Goal: Task Accomplishment & Management: Manage account settings

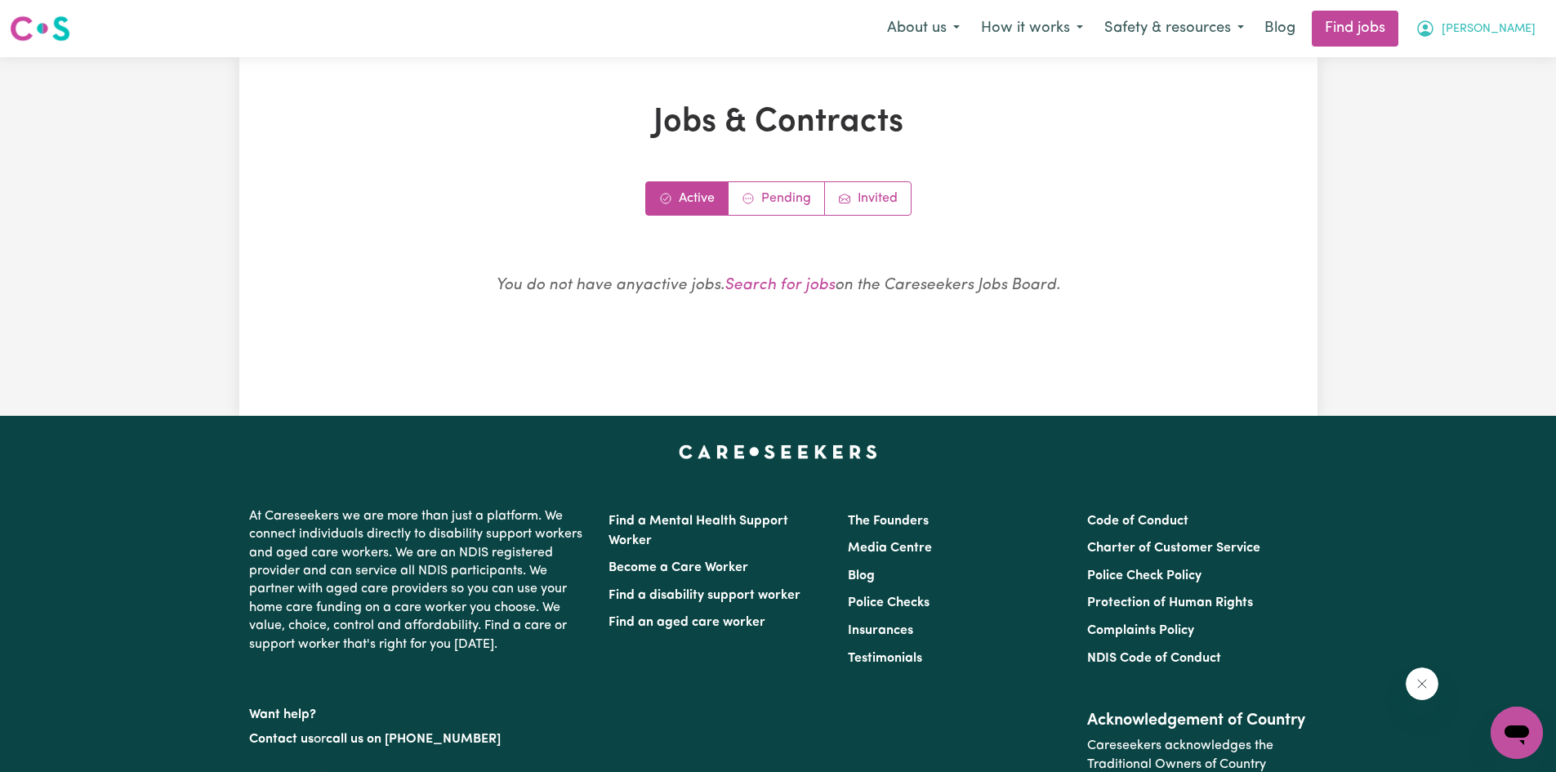
click at [1523, 34] on span "[PERSON_NAME]" at bounding box center [1488, 29] width 94 height 18
click at [1477, 95] on link "My Dashboard" at bounding box center [1480, 93] width 129 height 31
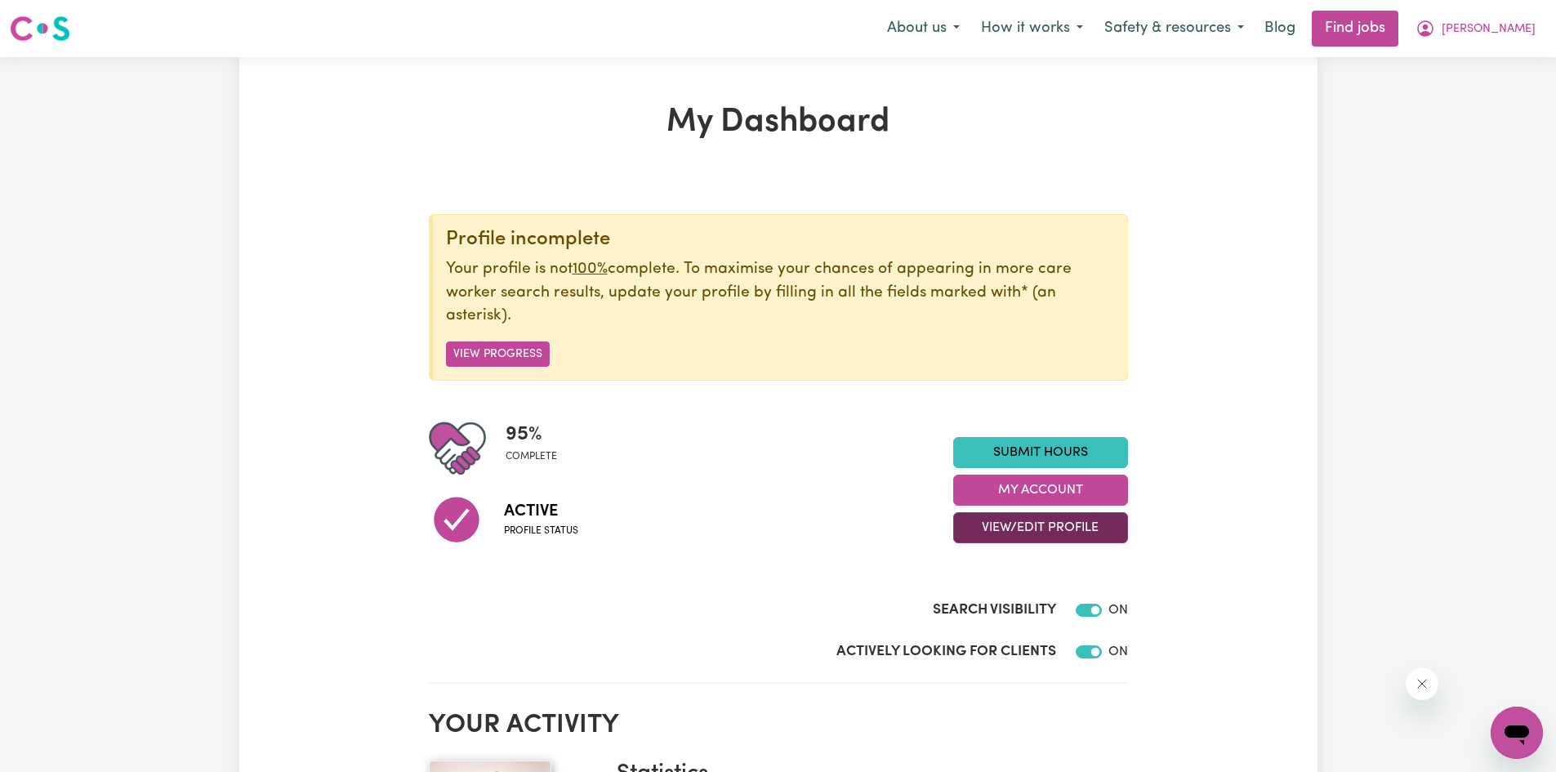
click at [1032, 527] on button "View/Edit Profile" at bounding box center [1040, 527] width 175 height 31
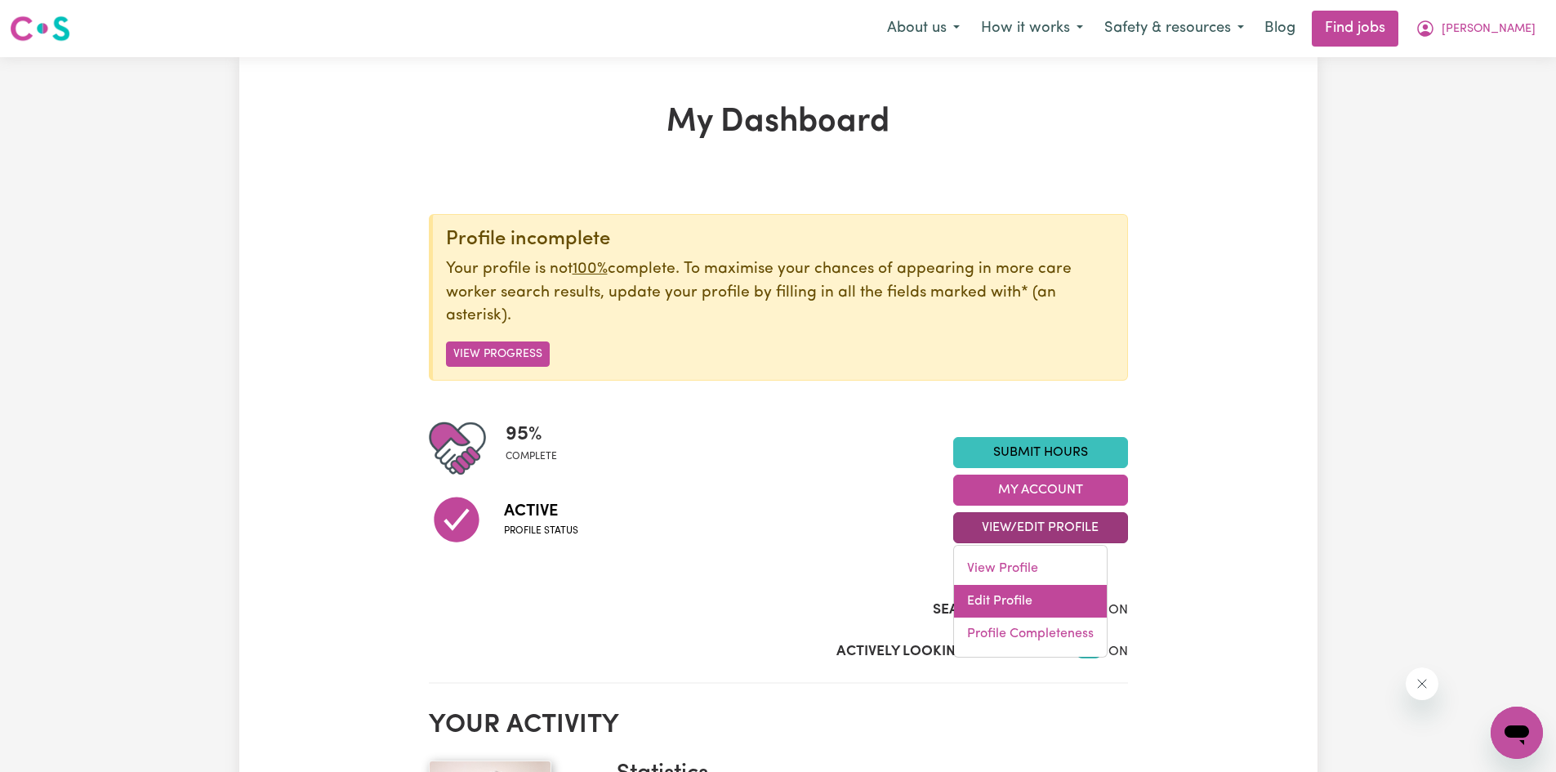
click at [996, 599] on link "Edit Profile" at bounding box center [1030, 601] width 153 height 33
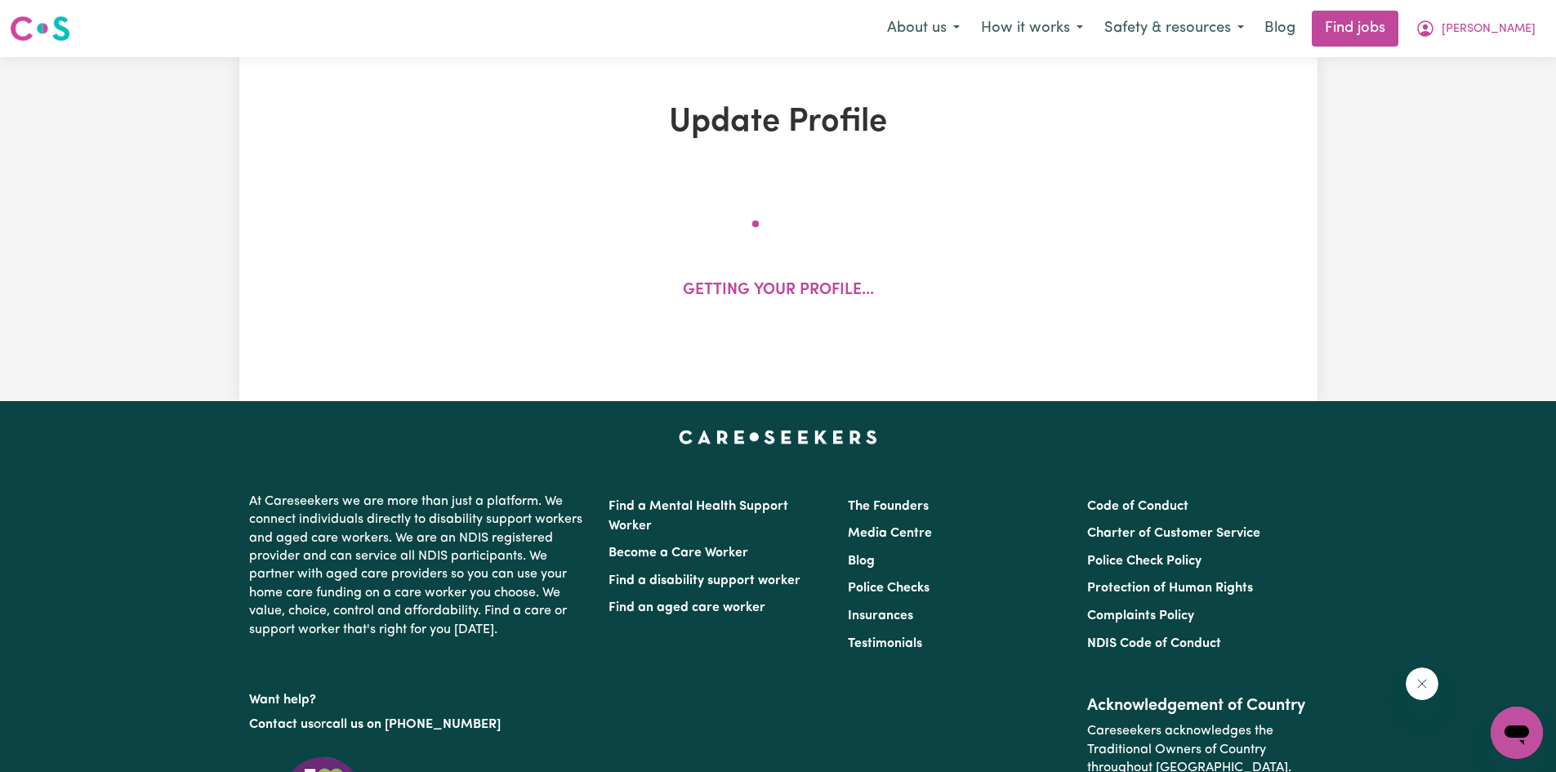
select select "[DEMOGRAPHIC_DATA]"
select select "[DEMOGRAPHIC_DATA] Citizen"
select select "Studying a healthcare related degree or qualification"
select select "65"
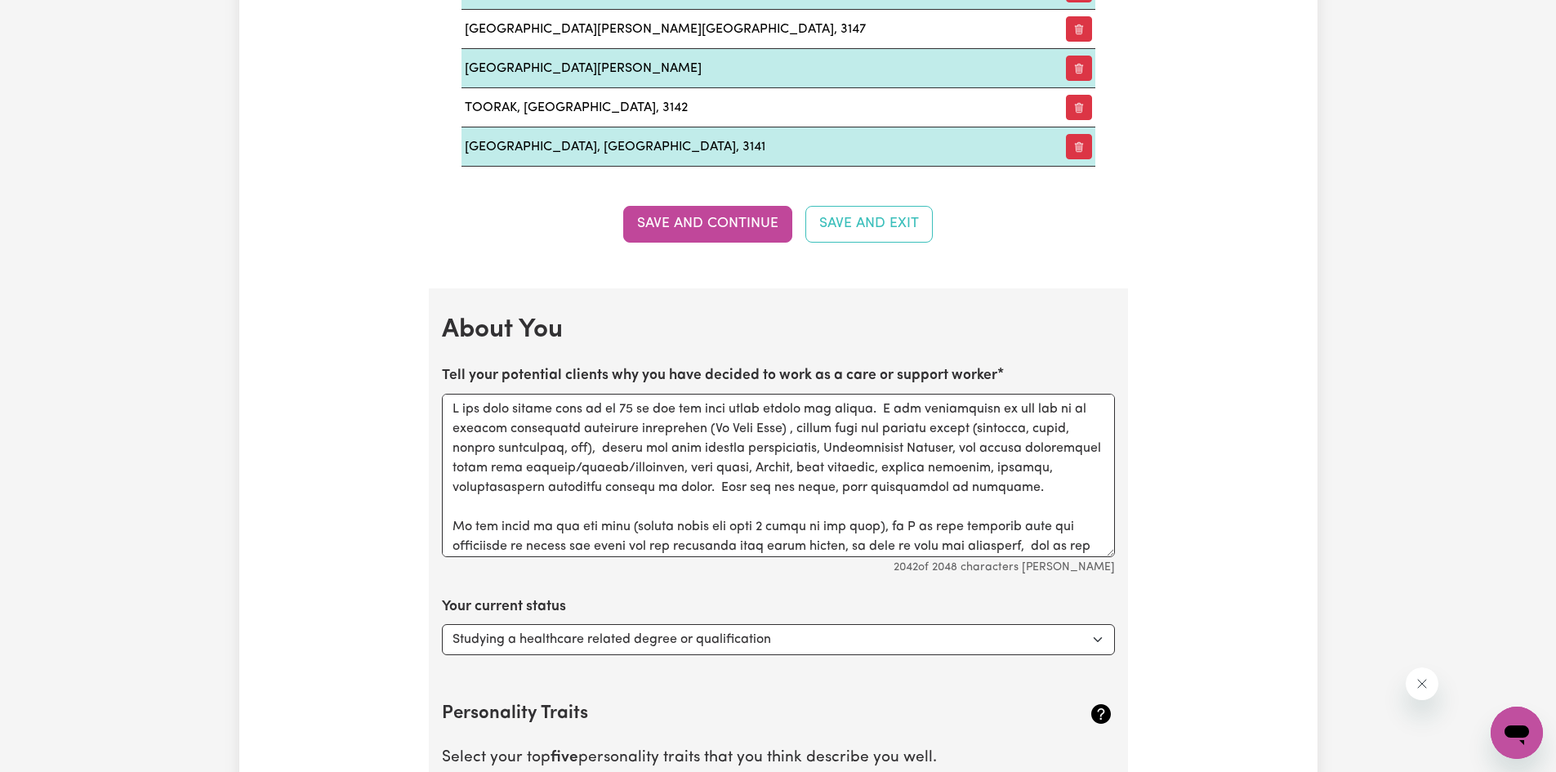
scroll to position [2286, 0]
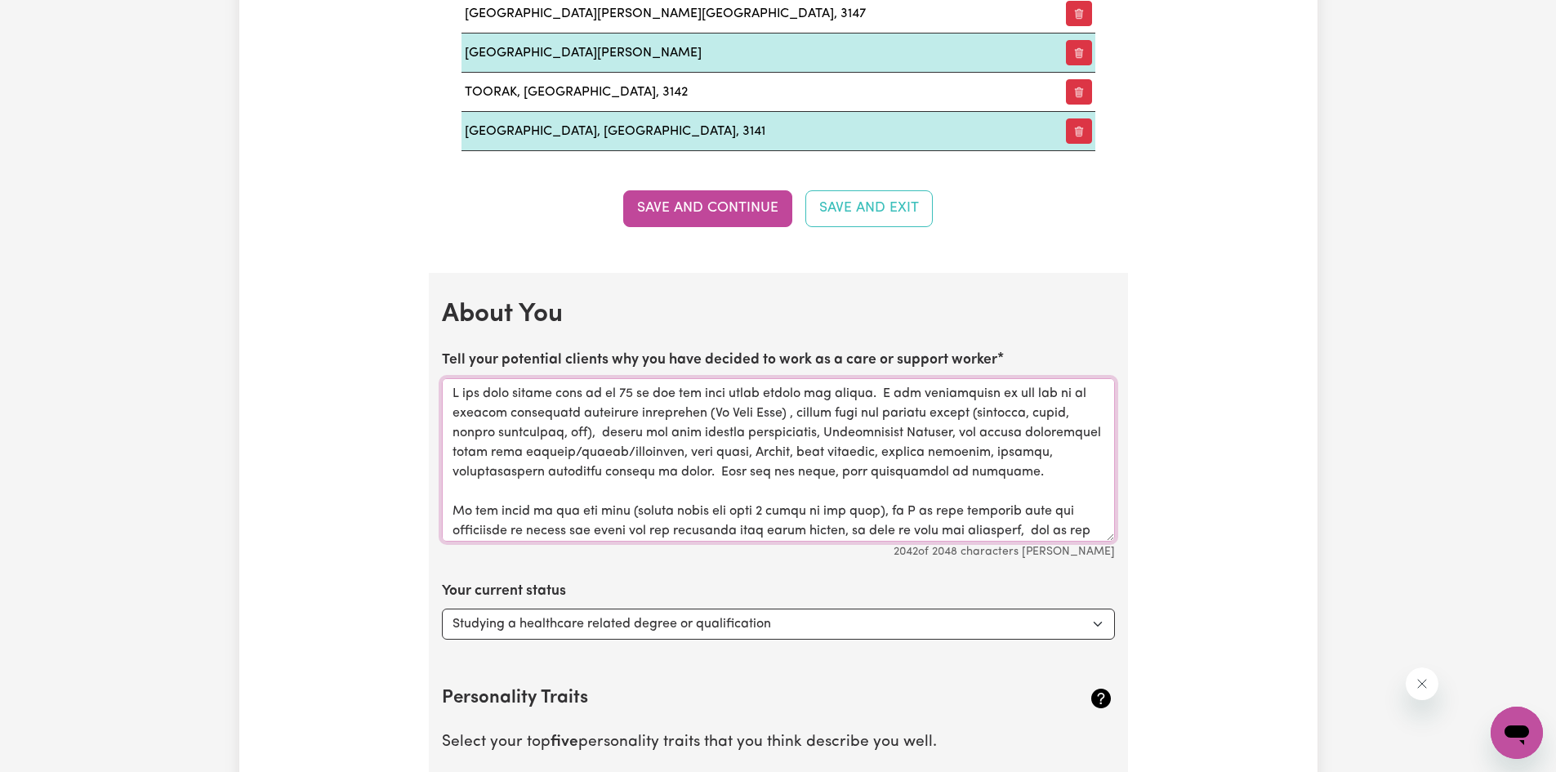
click at [479, 392] on textarea "Tell your potential clients why you have decided to work as a care or support w…" at bounding box center [778, 459] width 673 height 163
click at [898, 392] on textarea "Tell your potential clients why you have decided to work as a care or support w…" at bounding box center [778, 459] width 673 height 163
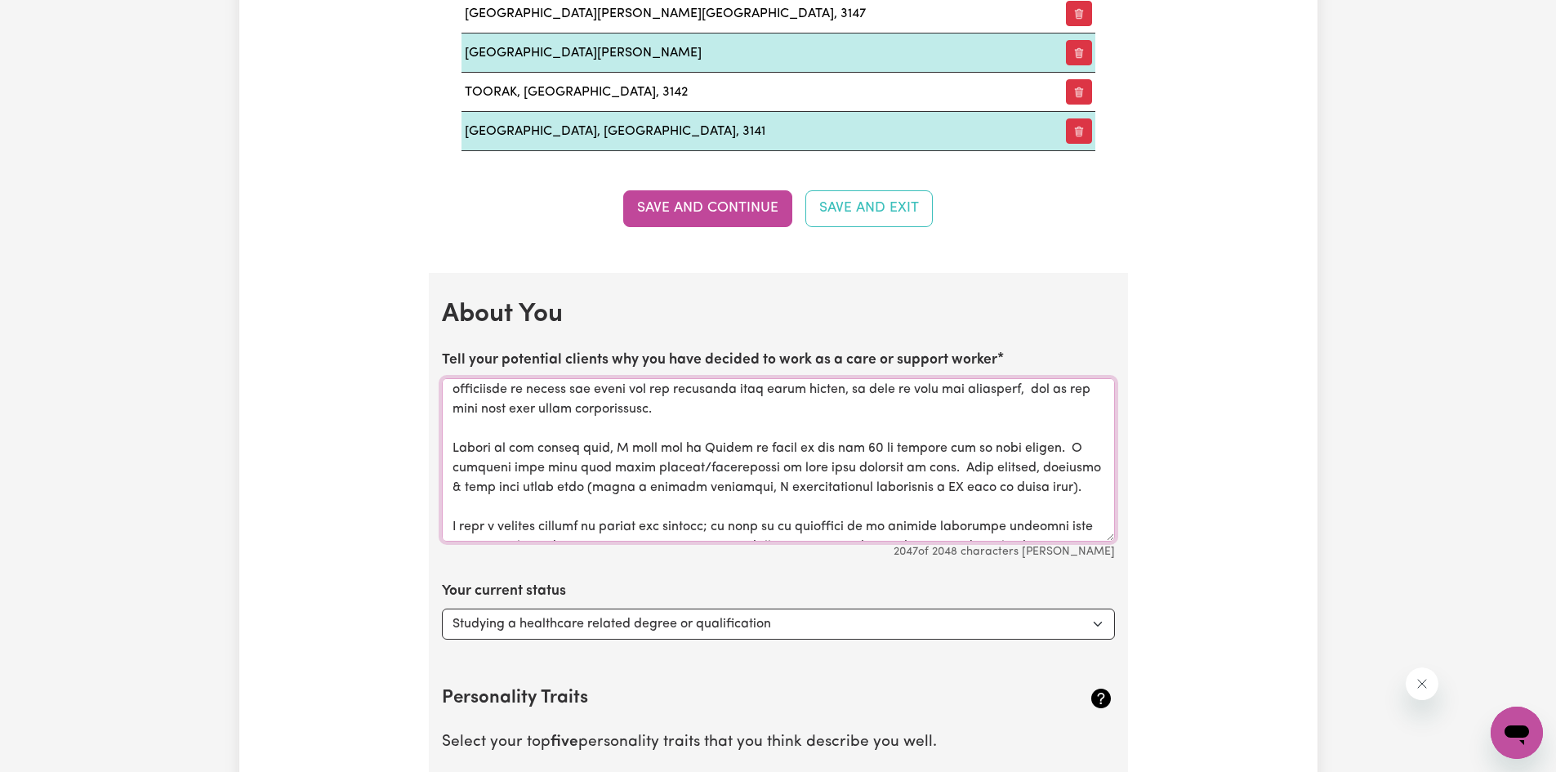
scroll to position [163, 0]
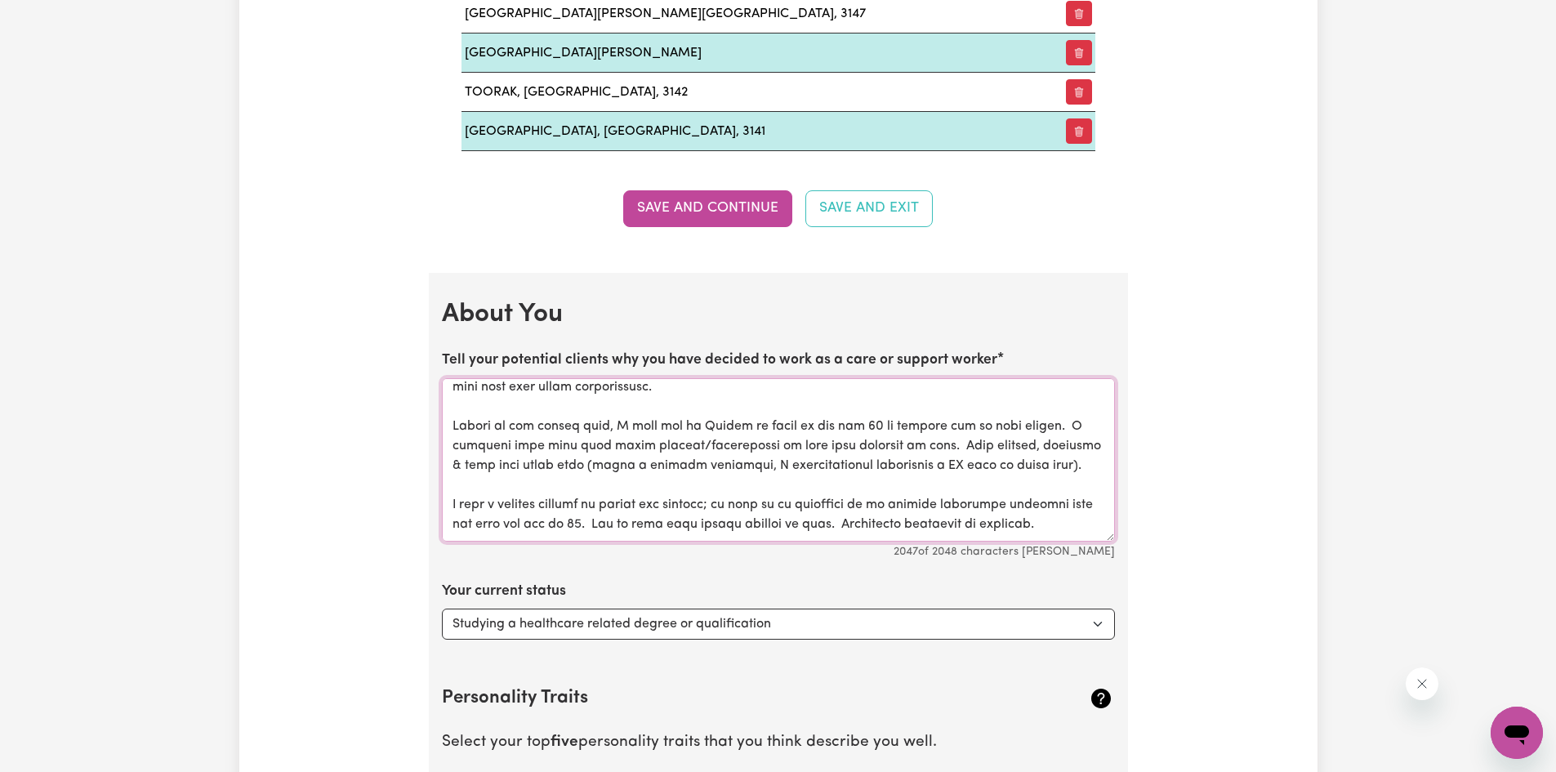
click at [881, 465] on textarea "Tell your potential clients why you have decided to work as a care or support w…" at bounding box center [778, 459] width 673 height 163
click at [893, 492] on textarea "Tell your potential clients why you have decided to work as a care or support w…" at bounding box center [778, 459] width 673 height 163
click at [803, 463] on textarea "Tell your potential clients why you have decided to work as a care or support w…" at bounding box center [778, 459] width 673 height 163
drag, startPoint x: 933, startPoint y: 465, endPoint x: 834, endPoint y: 463, distance: 98.8
click at [834, 463] on textarea "Tell your potential clients why you have decided to work as a care or support w…" at bounding box center [778, 459] width 673 height 163
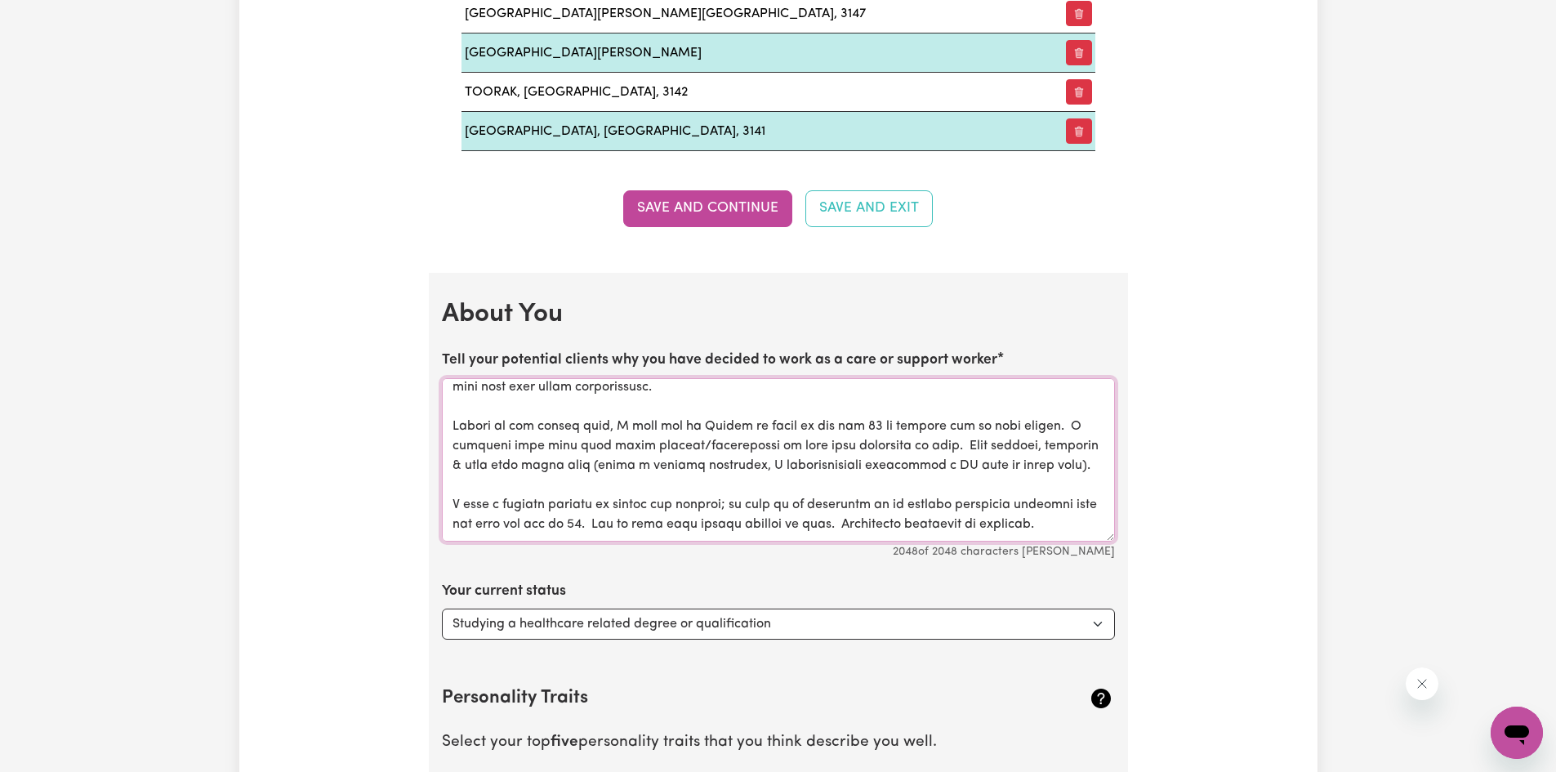
click at [834, 463] on textarea "Tell your potential clients why you have decided to work as a care or support w…" at bounding box center [778, 459] width 673 height 163
click at [911, 507] on textarea "Tell your potential clients why you have decided to work as a care or support w…" at bounding box center [778, 459] width 673 height 163
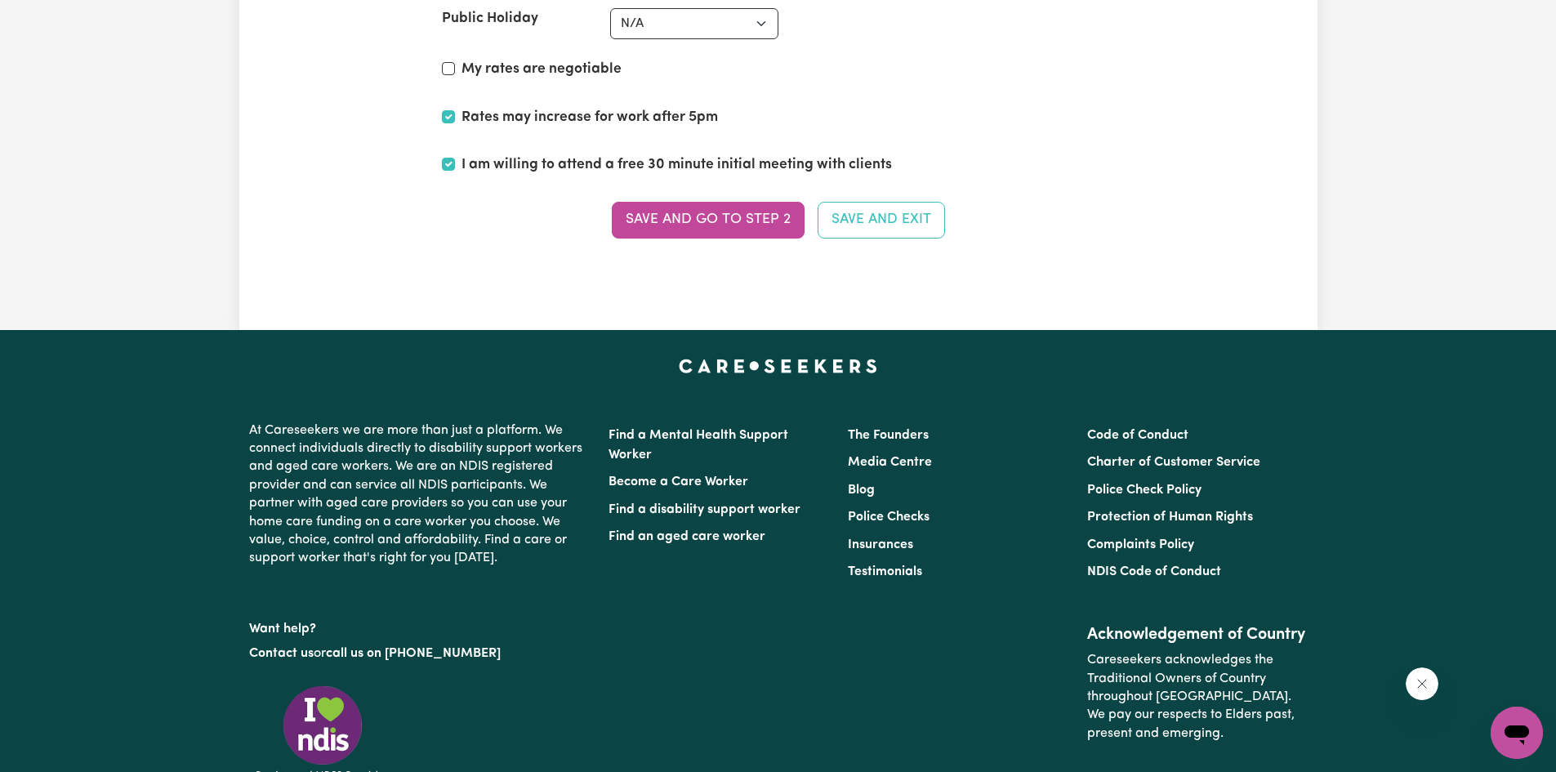
scroll to position [4291, 0]
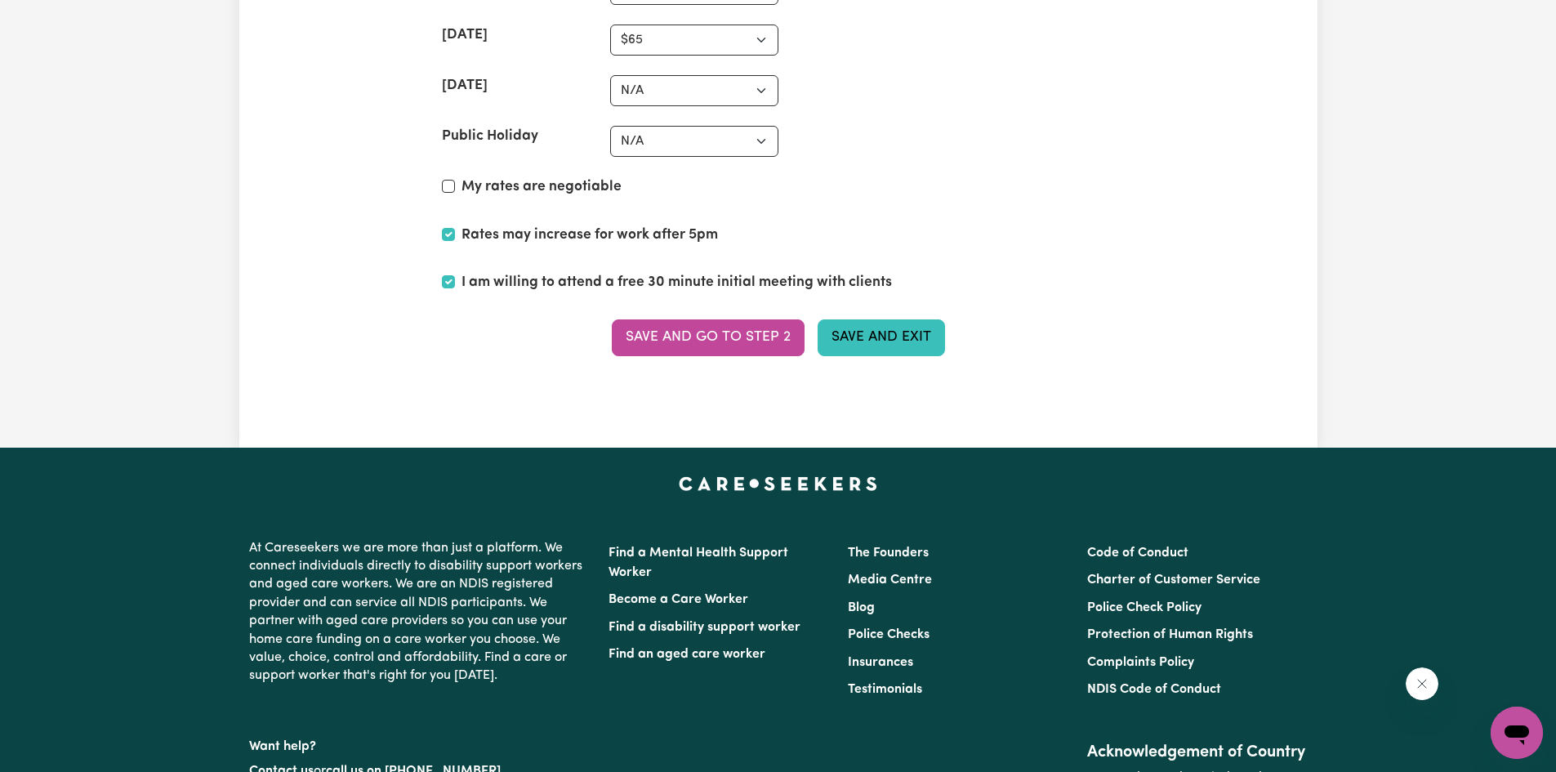
click at [873, 345] on button "Save and Exit" at bounding box center [880, 337] width 127 height 36
type textarea "I has been taking care of my [DEMOGRAPHIC_DATA] mum for many years before she p…"
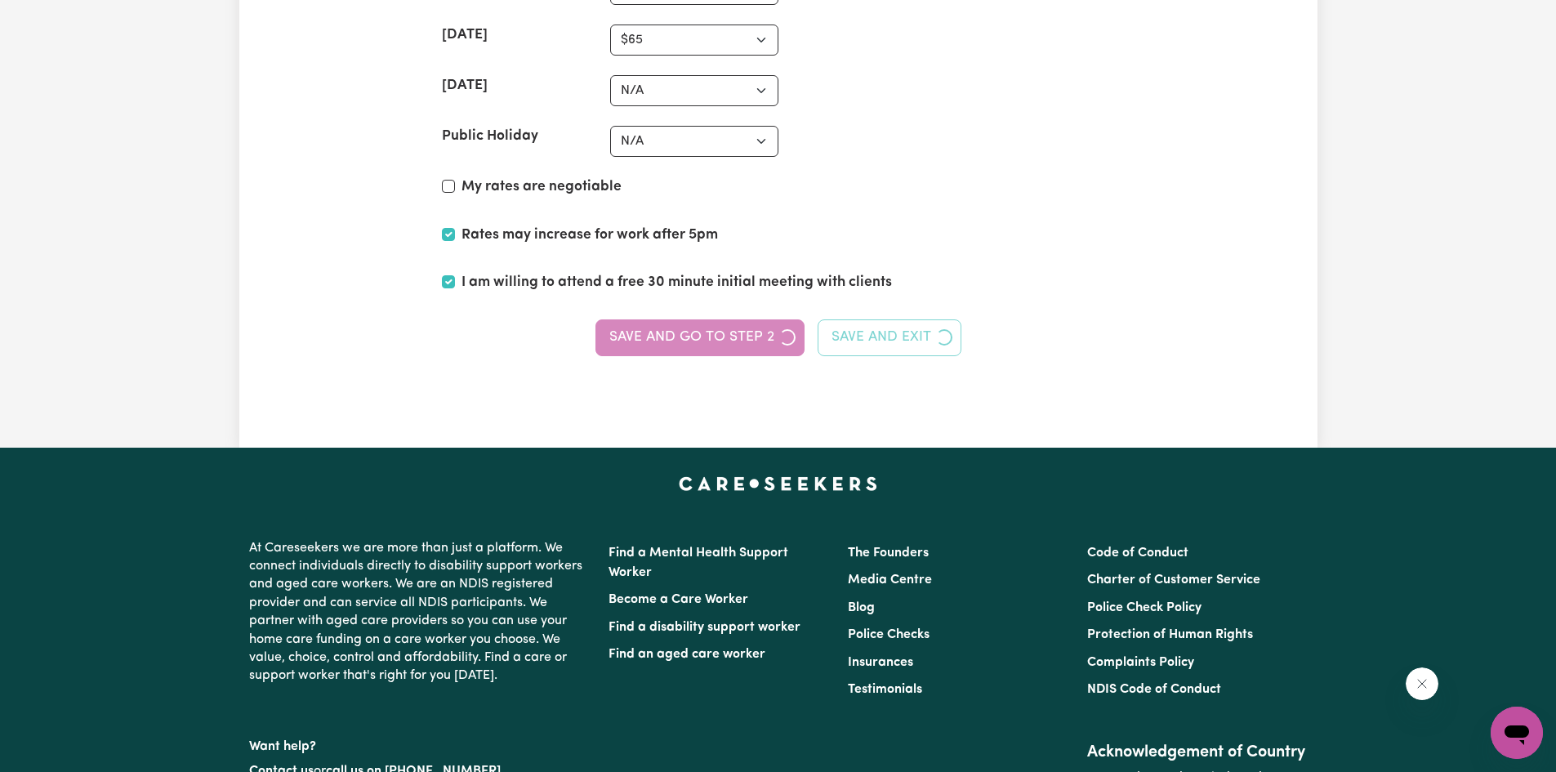
scroll to position [377, 0]
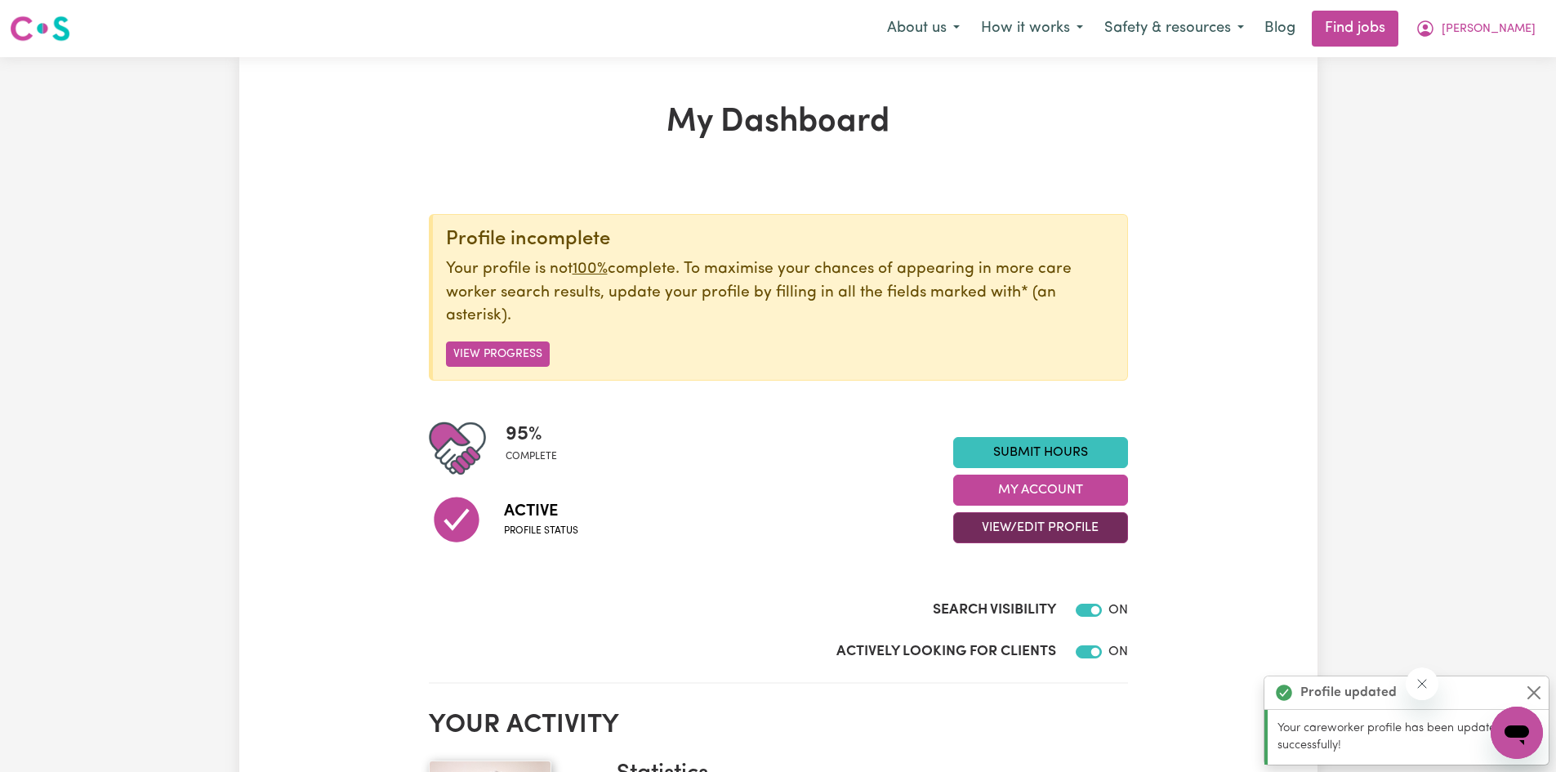
click at [1012, 519] on button "View/Edit Profile" at bounding box center [1040, 527] width 175 height 31
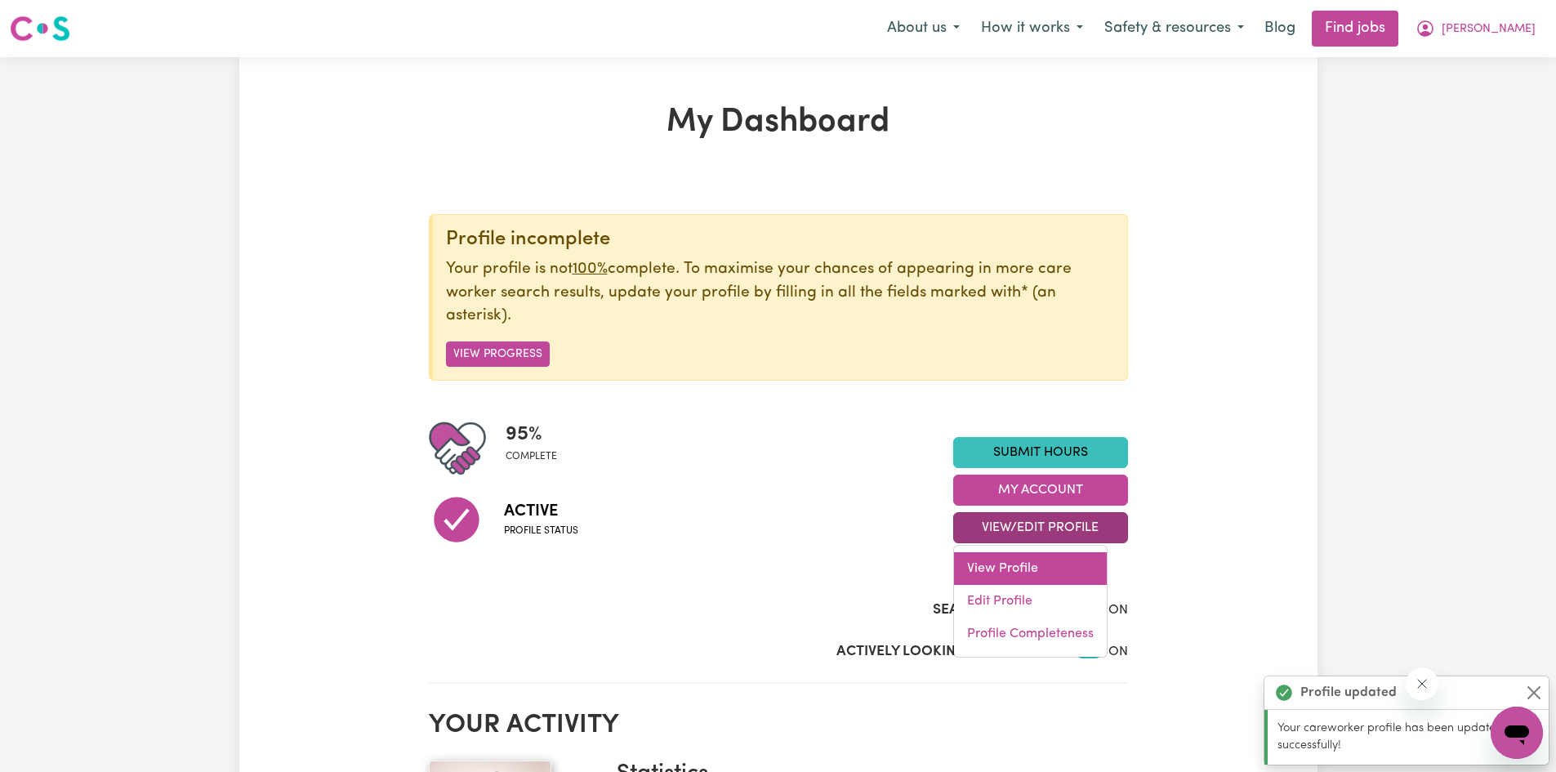
click at [1012, 570] on link "View Profile" at bounding box center [1030, 568] width 153 height 33
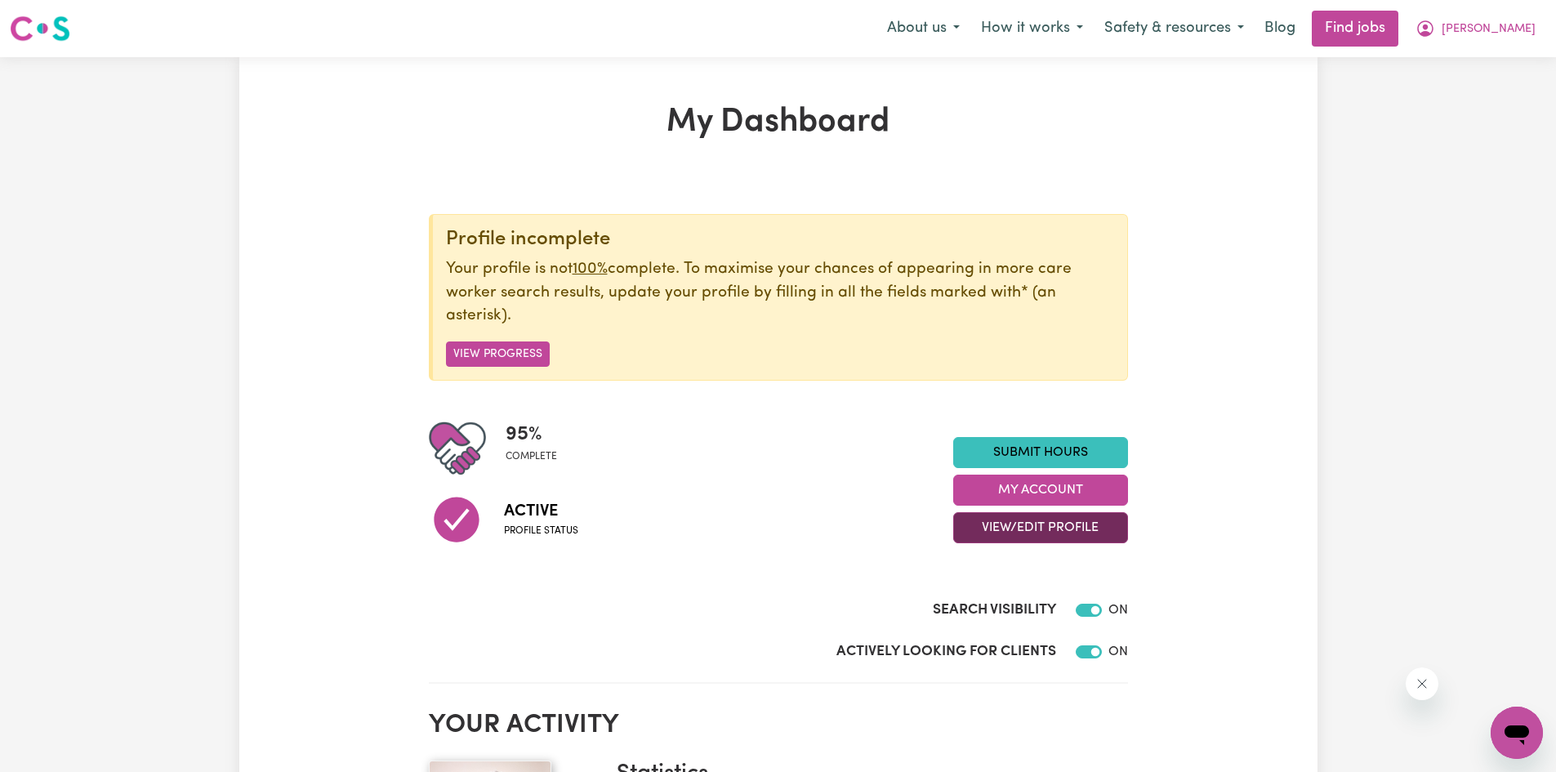
click at [1054, 537] on button "View/Edit Profile" at bounding box center [1040, 527] width 175 height 31
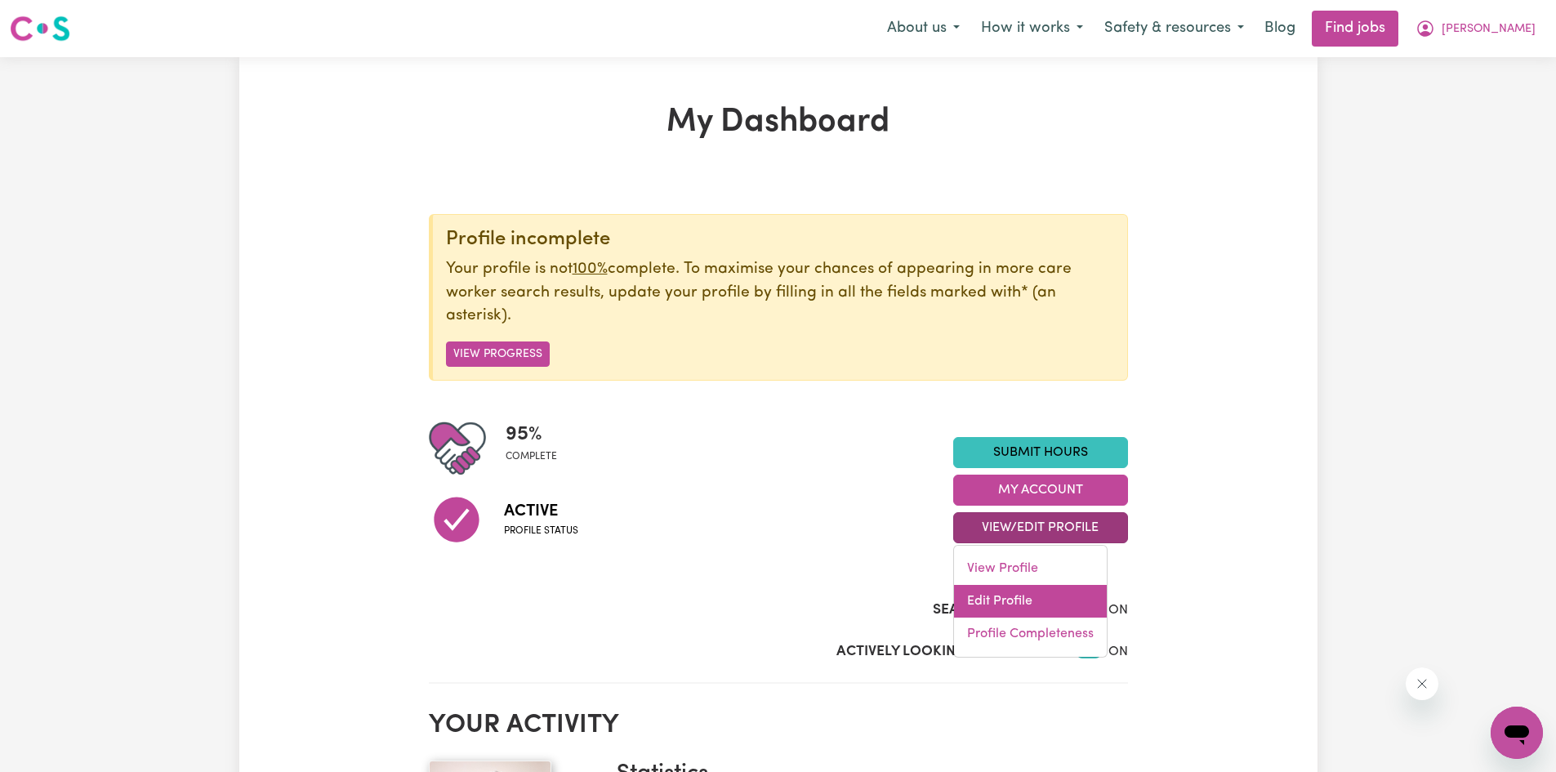
click at [995, 599] on link "Edit Profile" at bounding box center [1030, 601] width 153 height 33
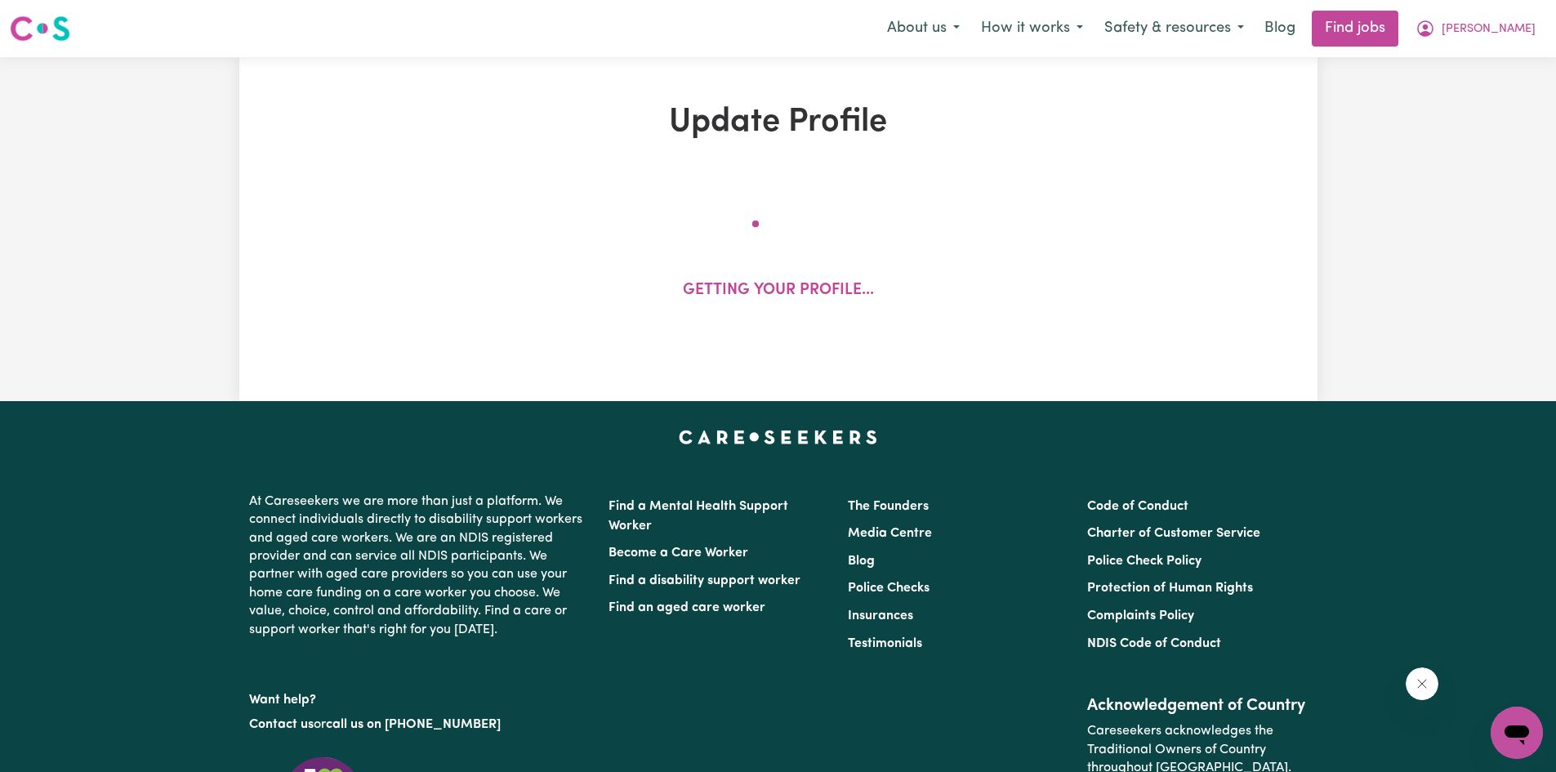
select select "[DEMOGRAPHIC_DATA]"
select select "[DEMOGRAPHIC_DATA] Citizen"
select select "Studying a healthcare related degree or qualification"
select select "65"
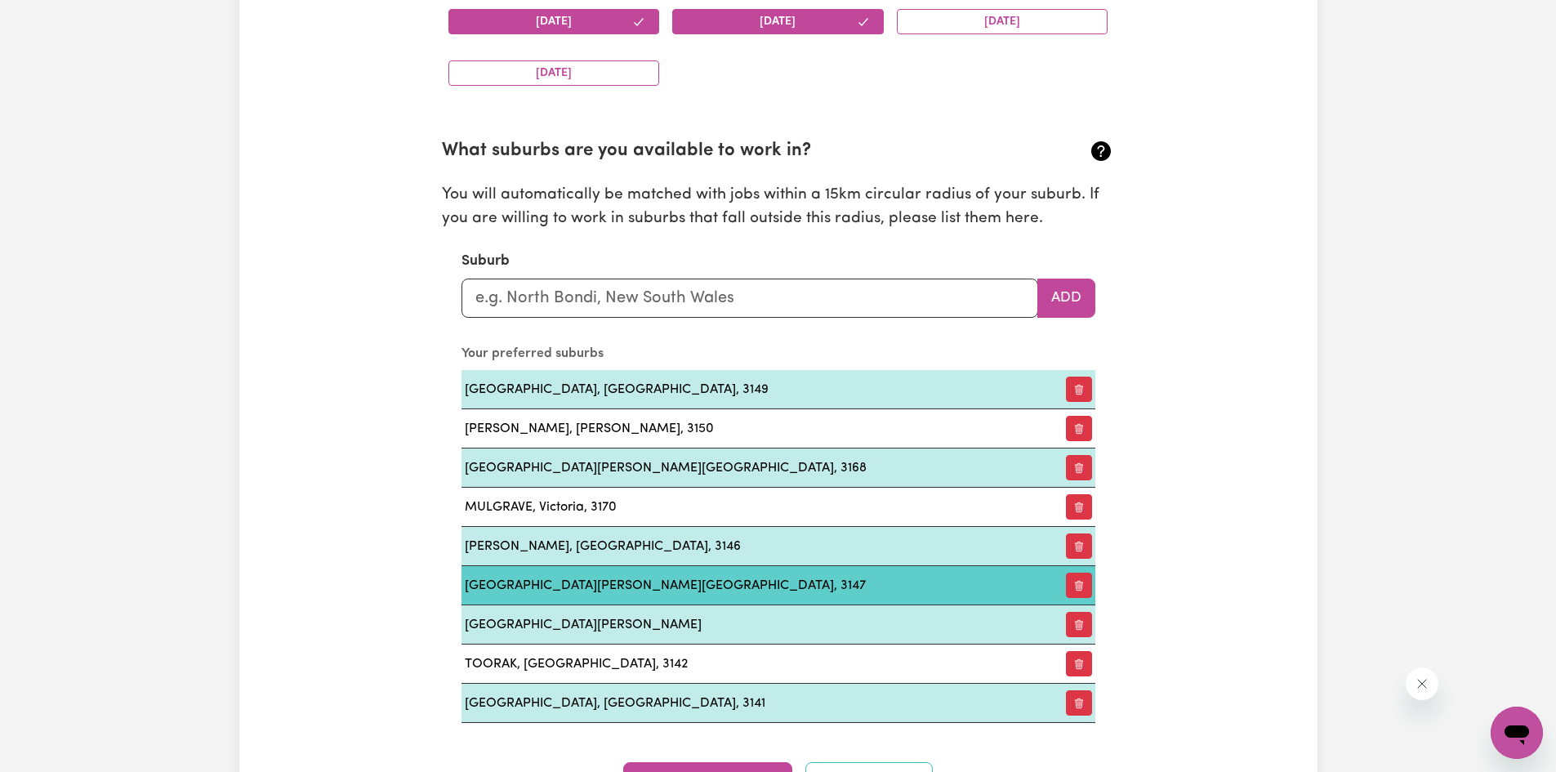
scroll to position [2123, 0]
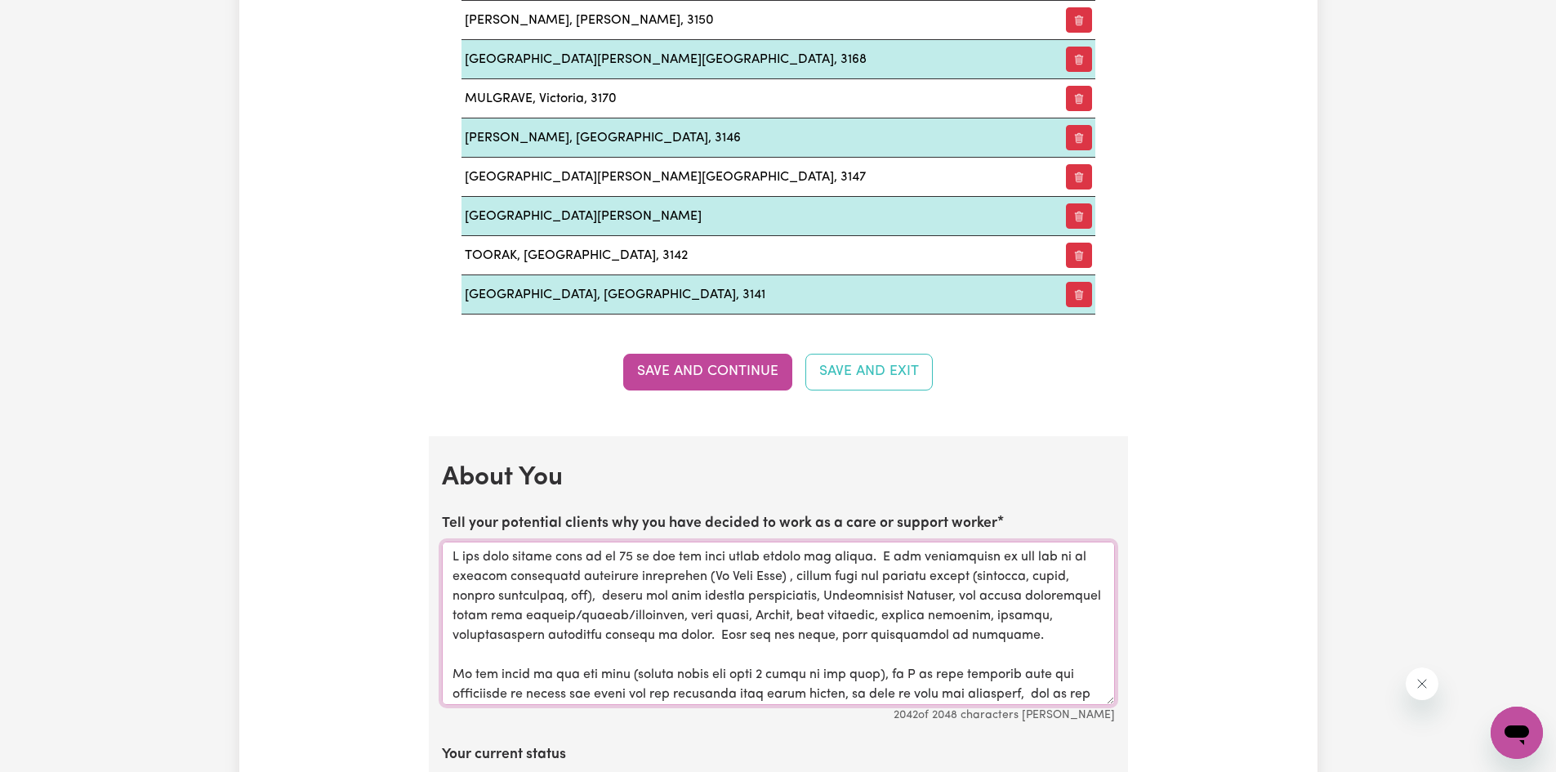
click at [476, 550] on textarea "Tell your potential clients why you have decided to work as a care or support w…" at bounding box center [778, 622] width 673 height 163
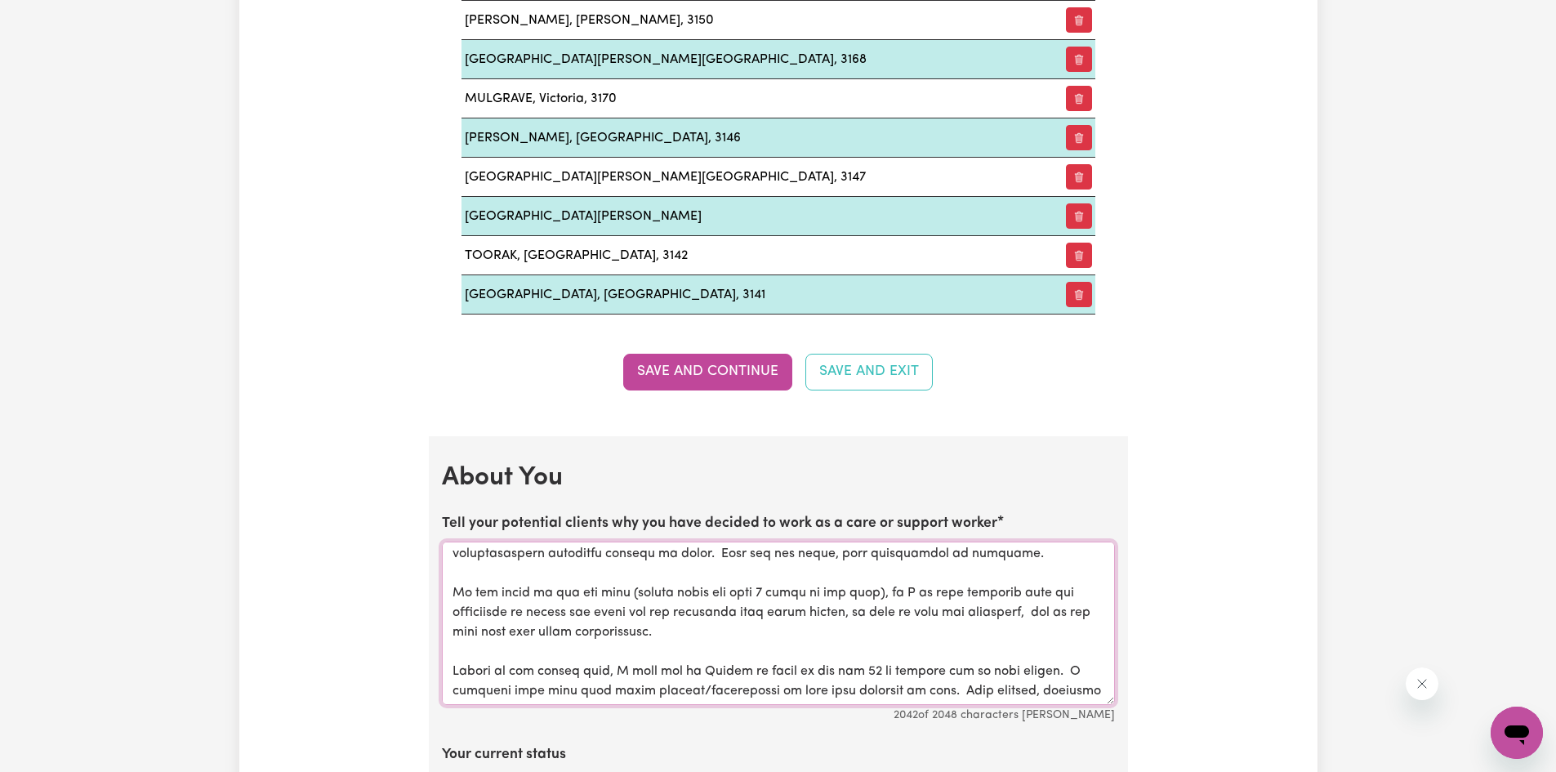
scroll to position [163, 0]
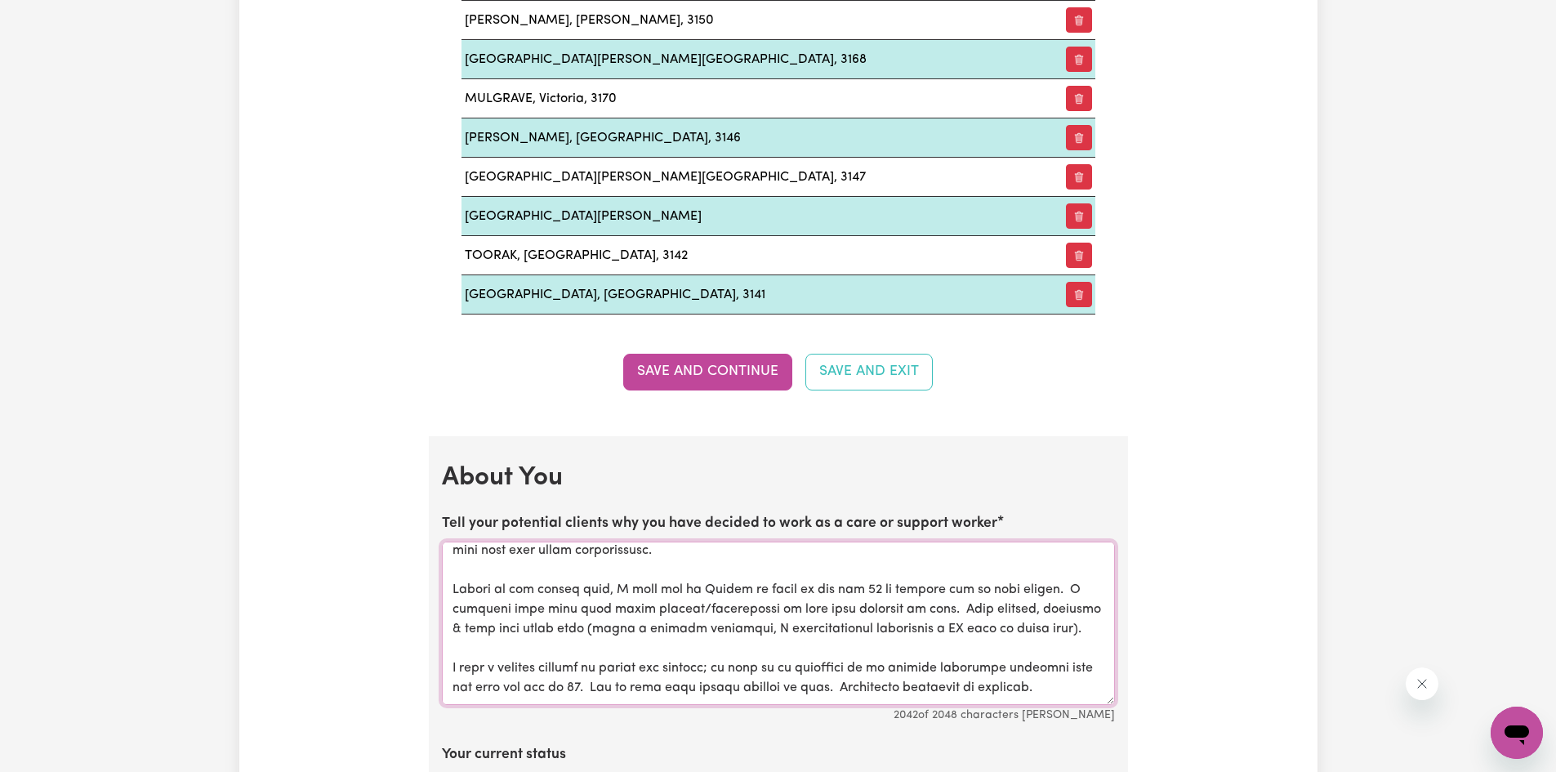
click at [882, 607] on textarea "Tell your potential clients why you have decided to work as a care or support w…" at bounding box center [778, 622] width 673 height 163
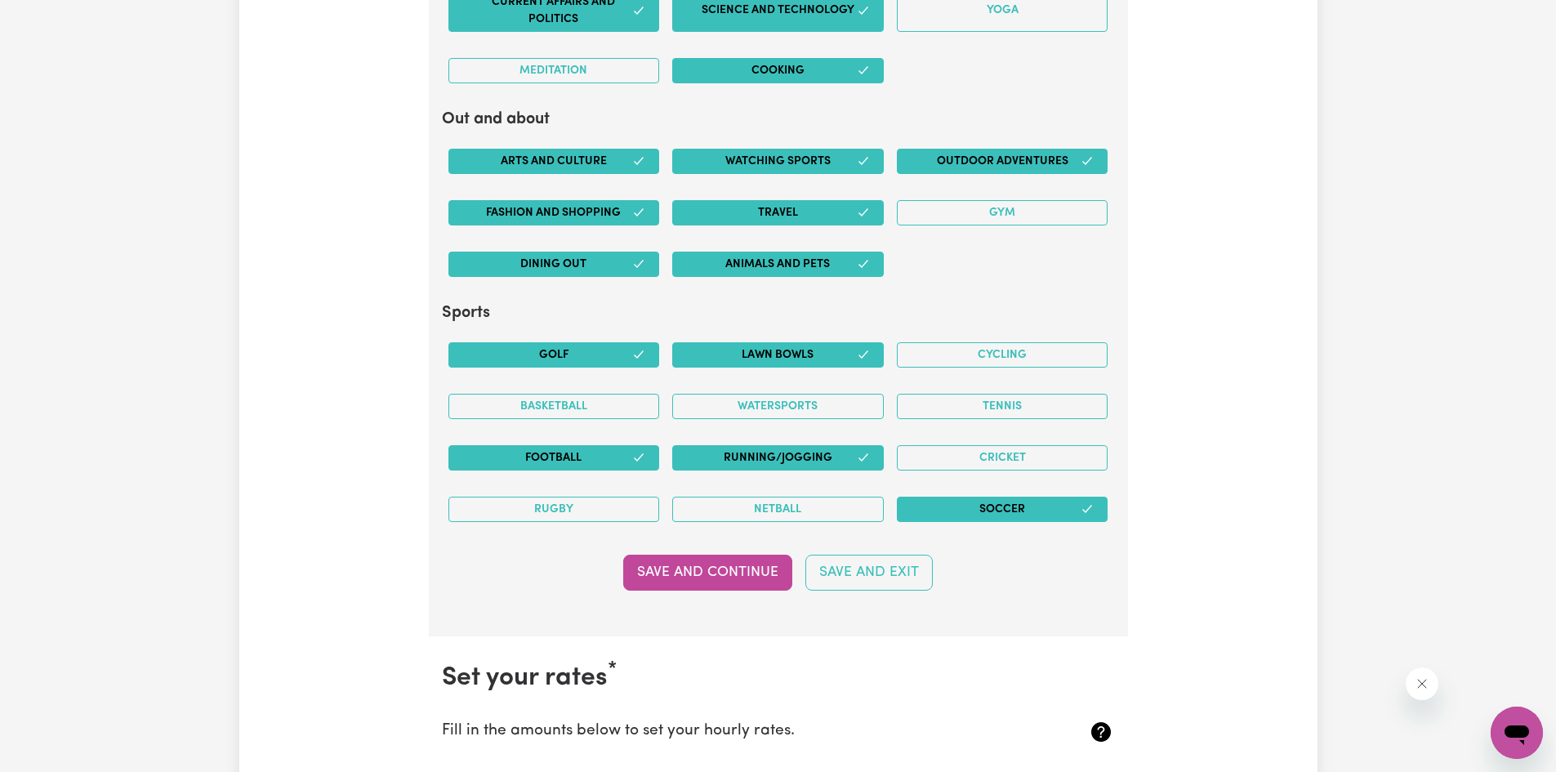
scroll to position [3511, 0]
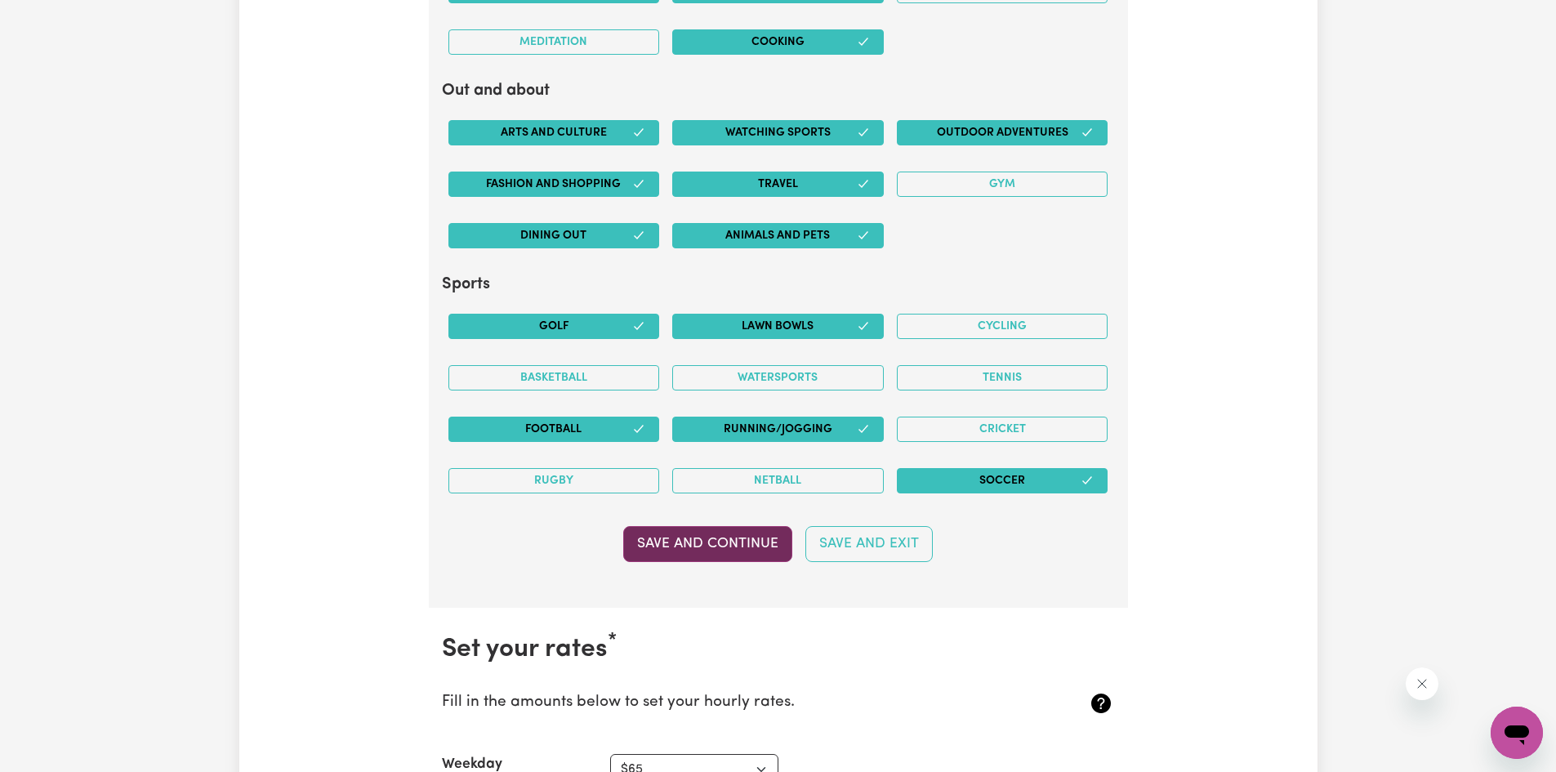
type textarea "I had been taking care of my [DEMOGRAPHIC_DATA] mum for many years before she p…"
click at [715, 548] on button "Save and Continue" at bounding box center [707, 544] width 169 height 36
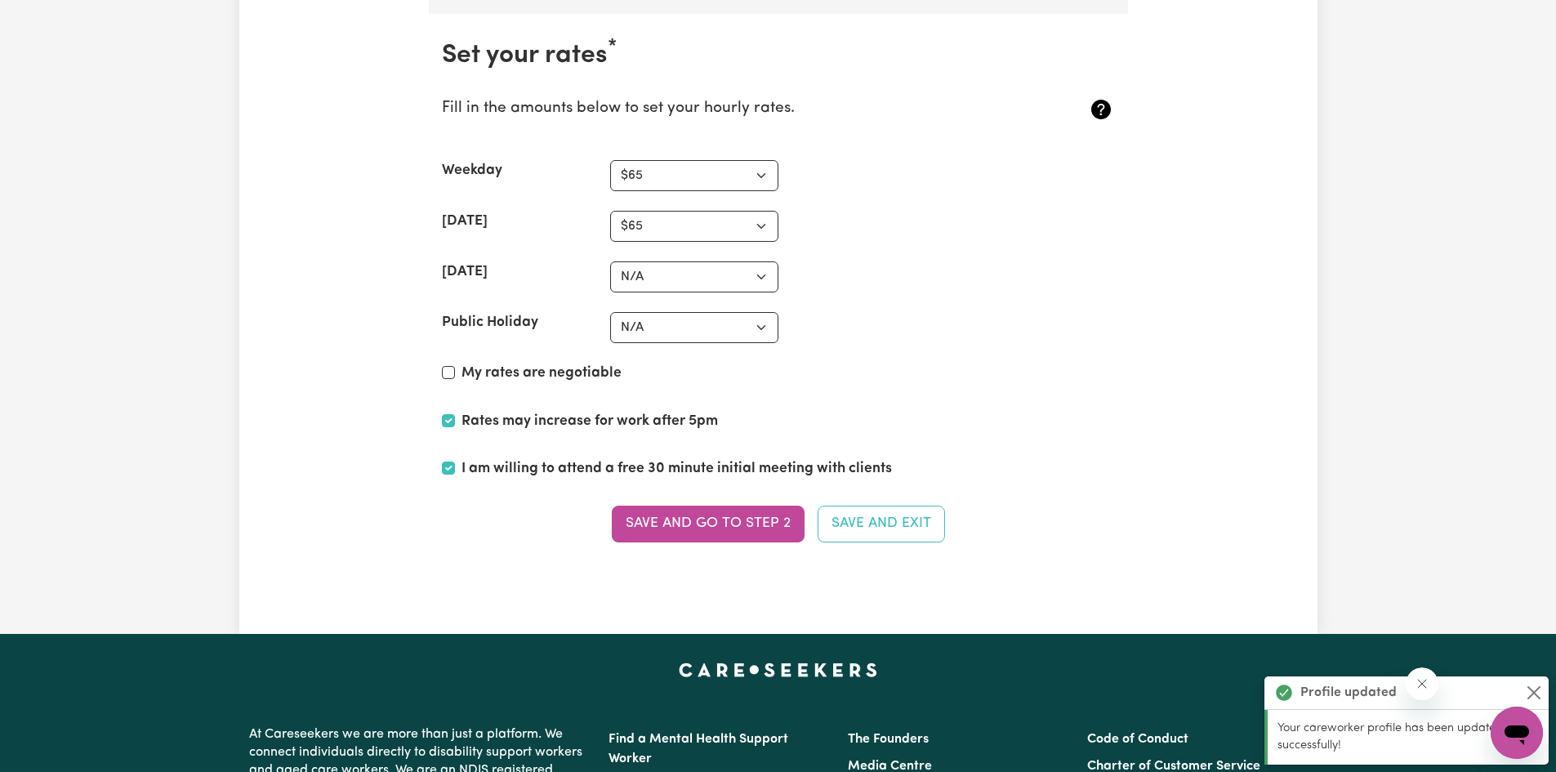
scroll to position [4118, 0]
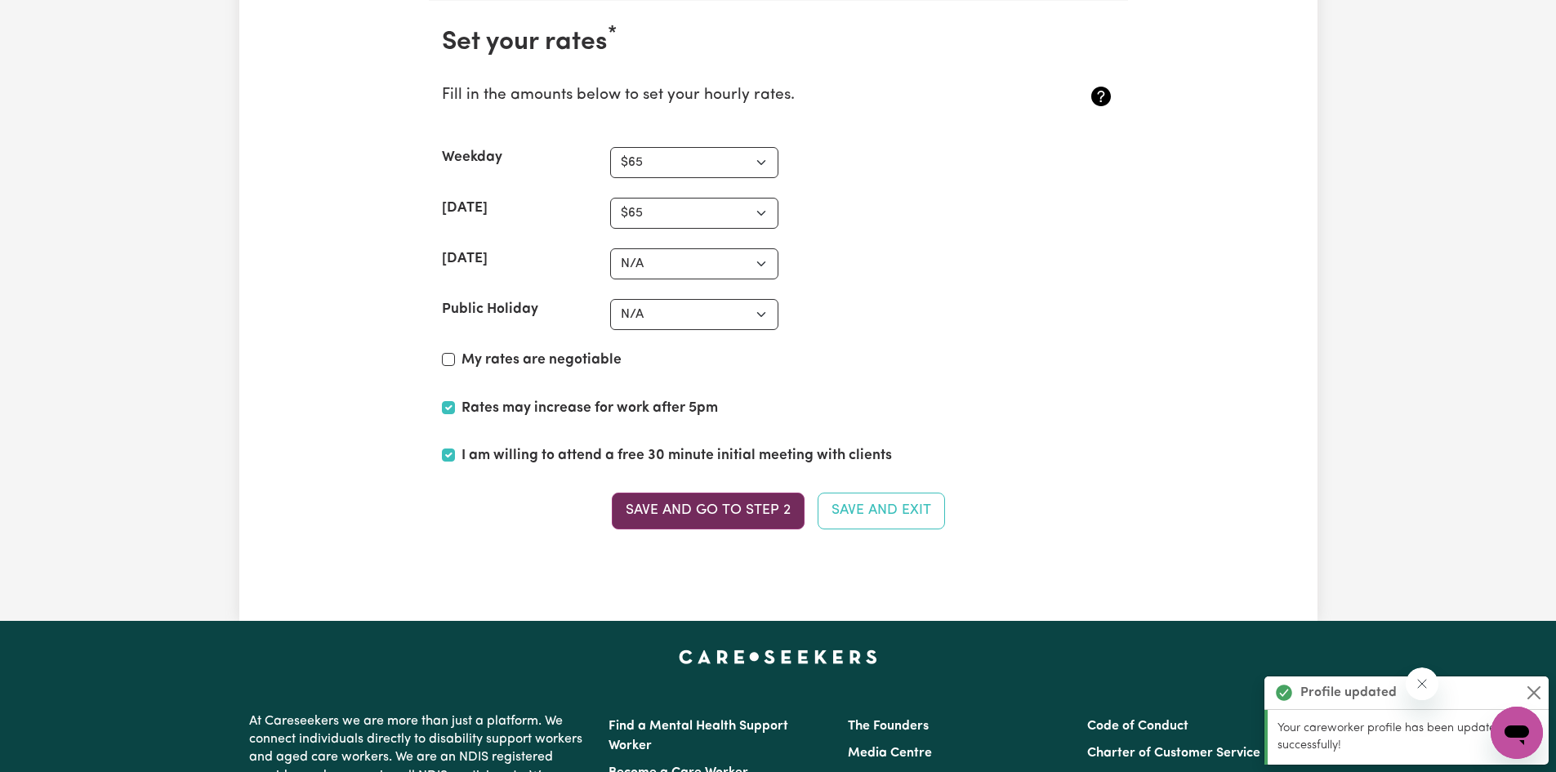
click at [727, 510] on button "Save and go to Step 2" at bounding box center [708, 510] width 193 height 36
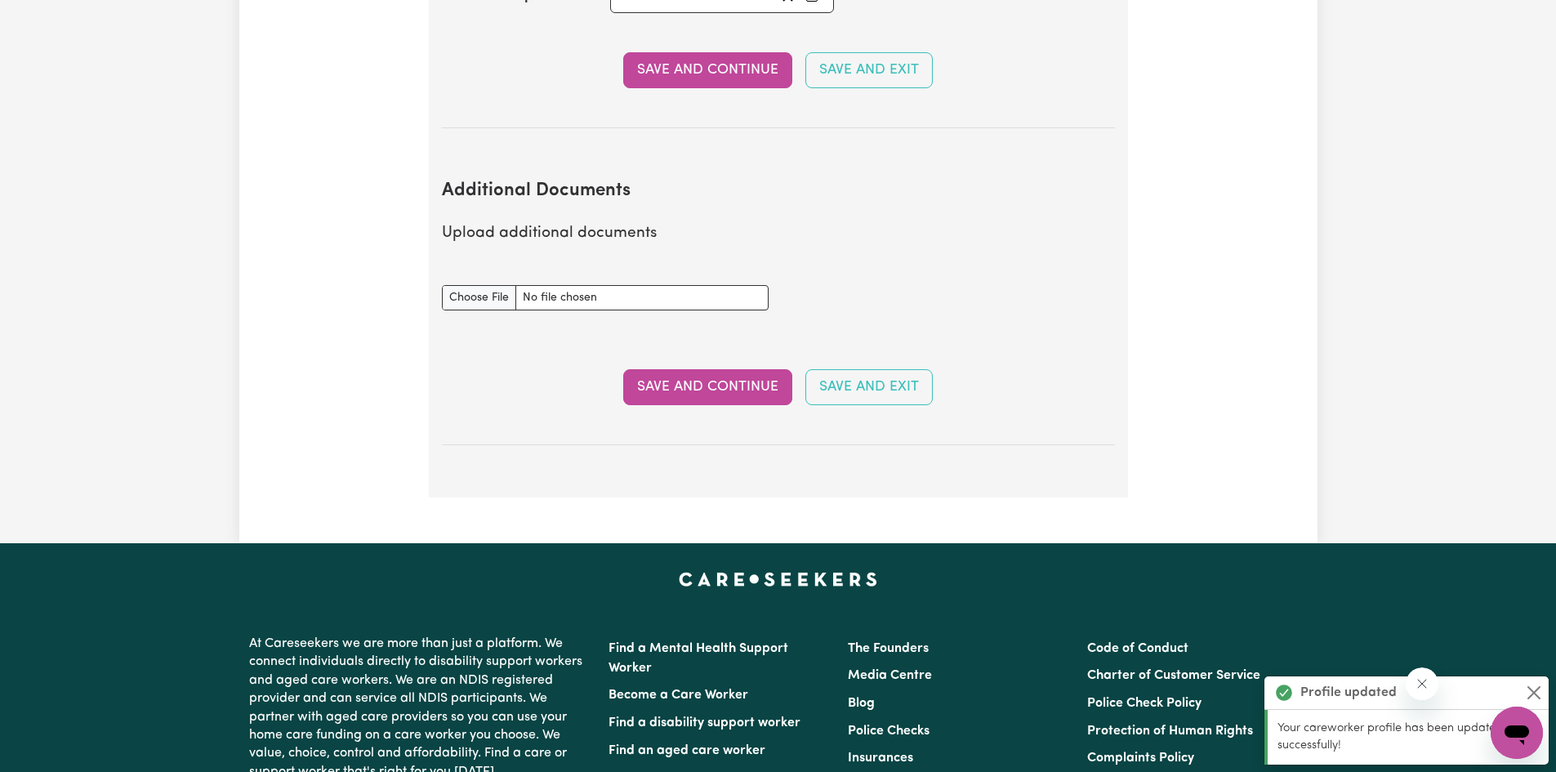
scroll to position [3348, 0]
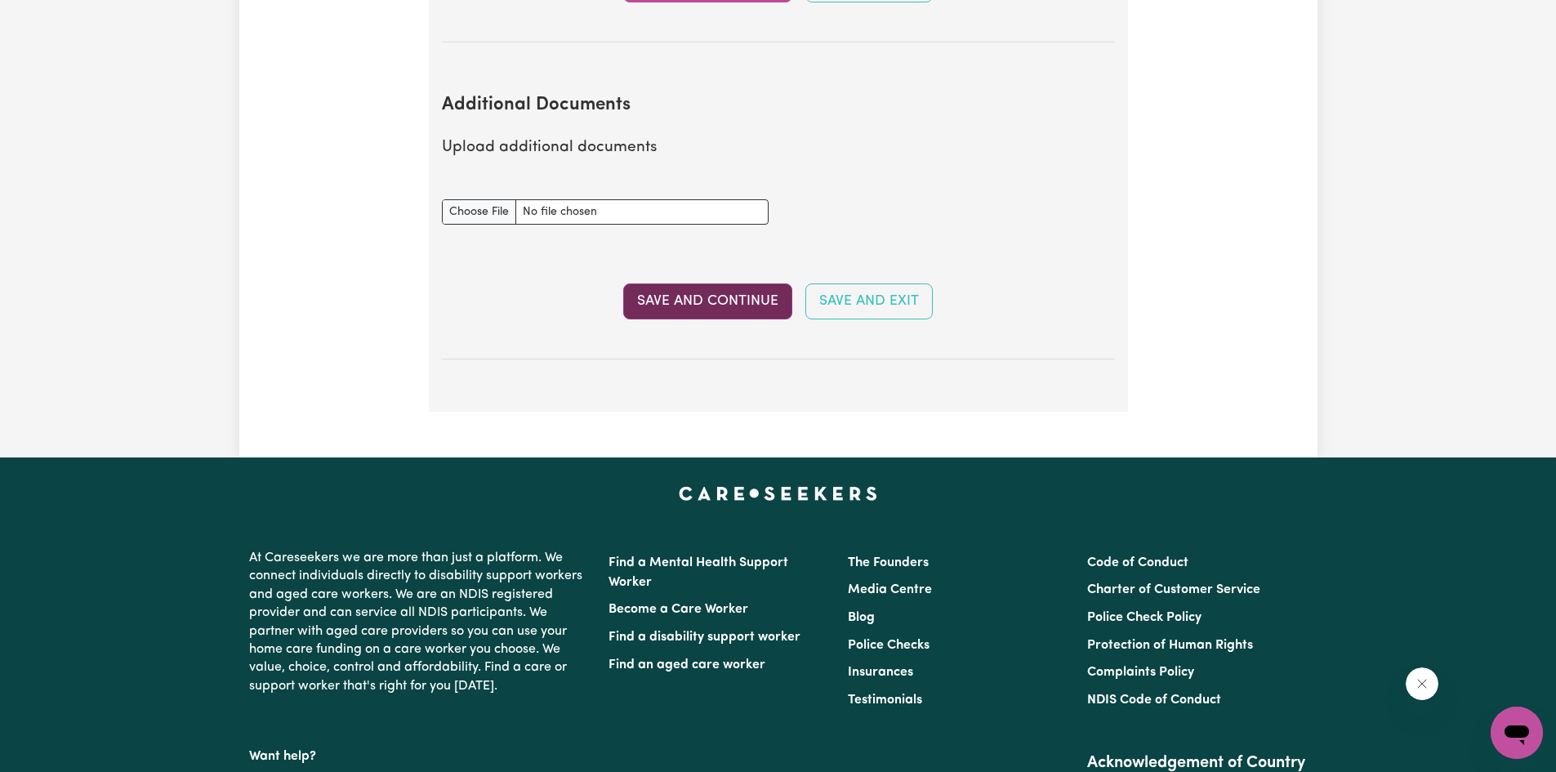
click at [746, 287] on button "Save and Continue" at bounding box center [707, 301] width 169 height 36
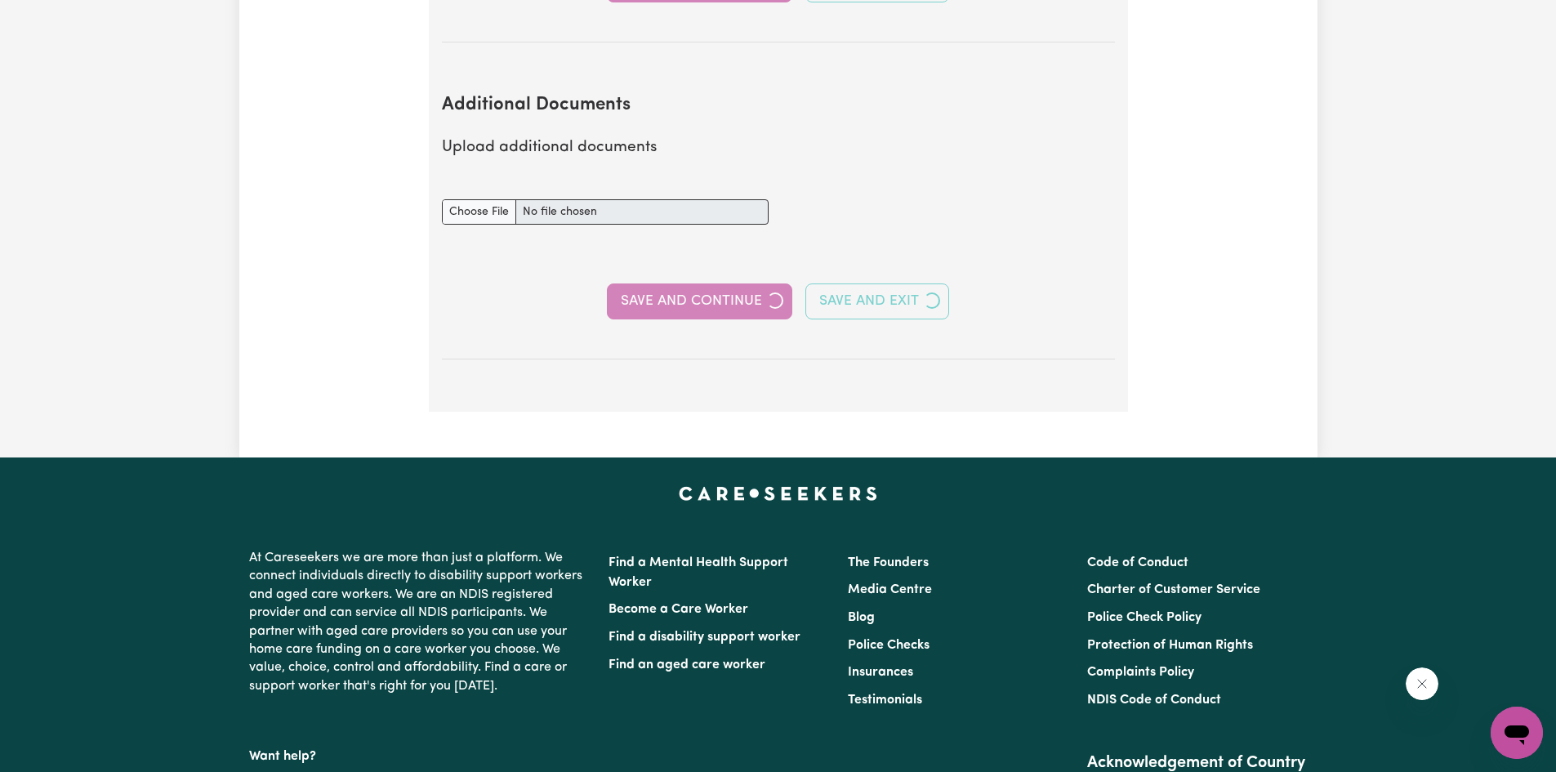
select select "1999"
select select "2010"
select select "1986"
select select "1990"
select select "2025"
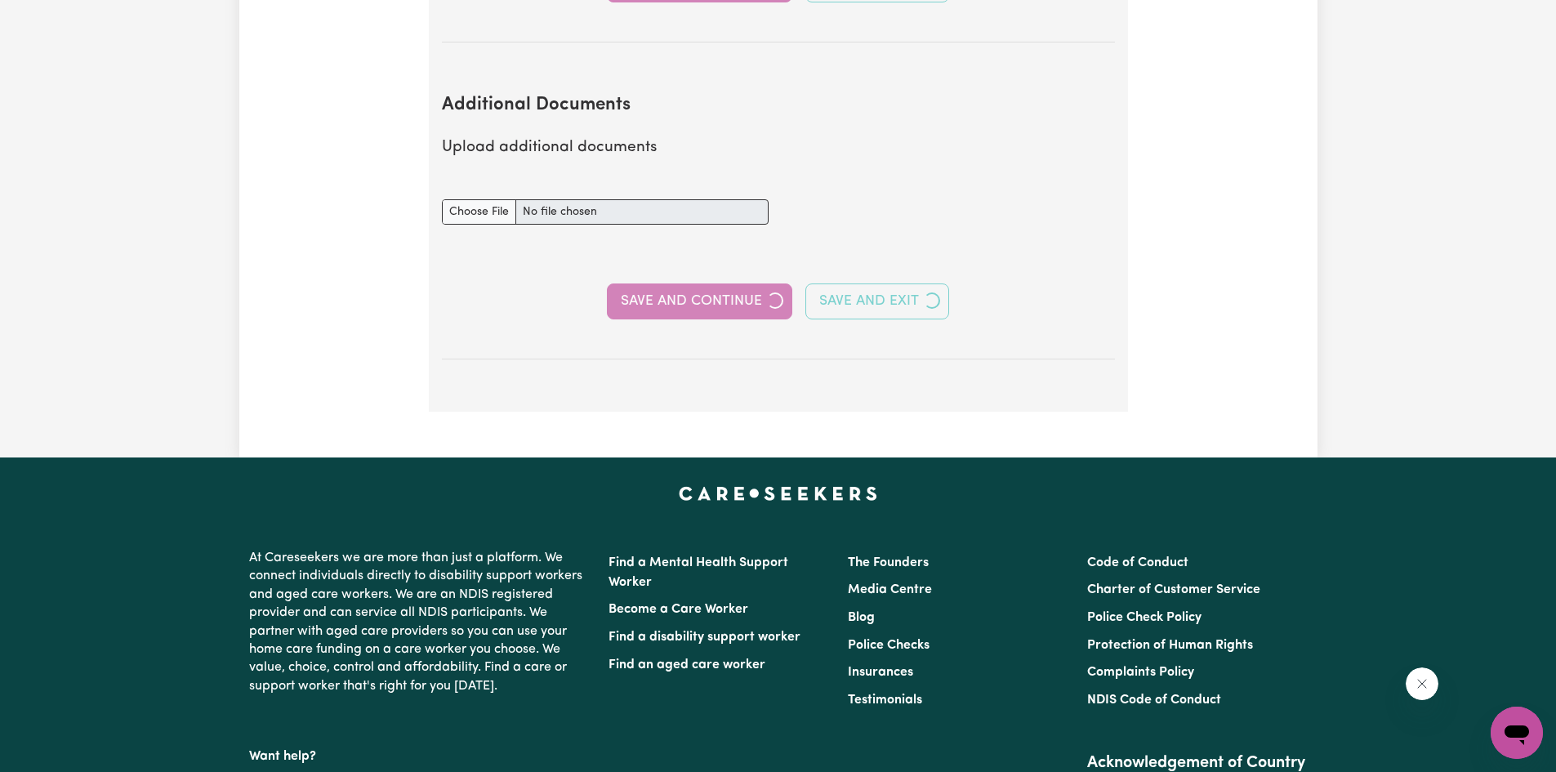
select select "Certificate III (Individual Support)"
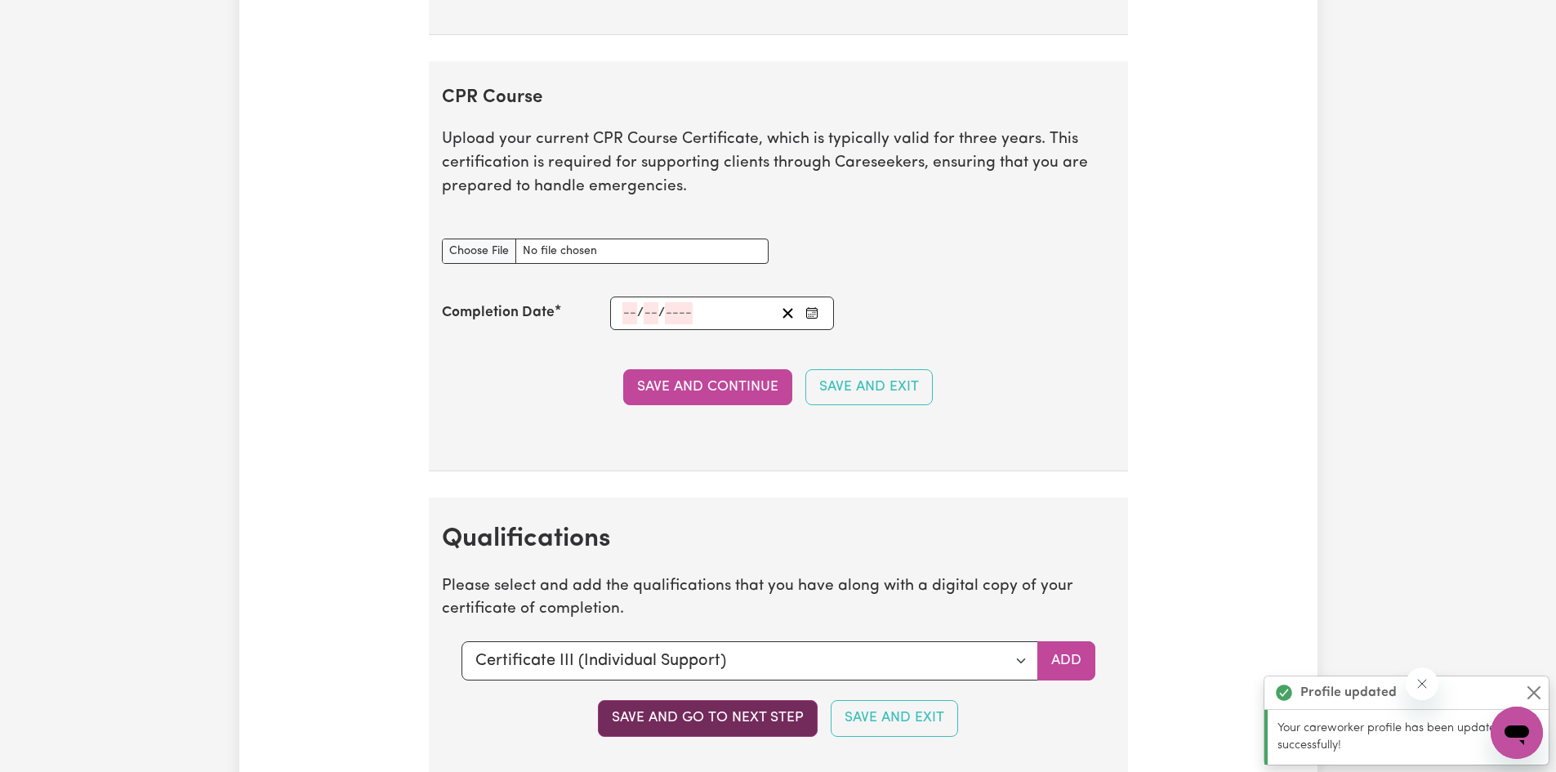
scroll to position [4083, 0]
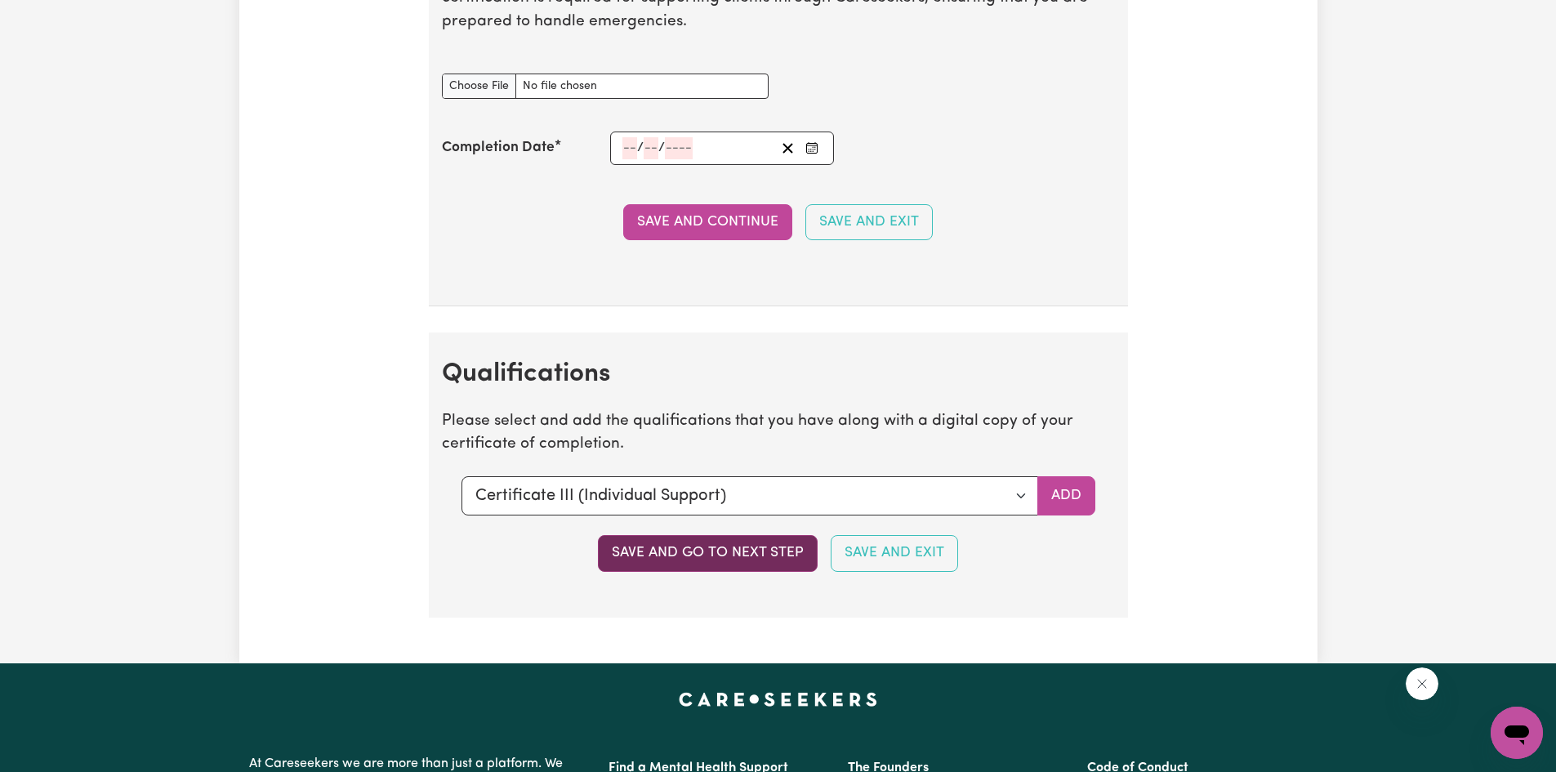
click at [739, 553] on button "Save and go to next step" at bounding box center [708, 553] width 220 height 36
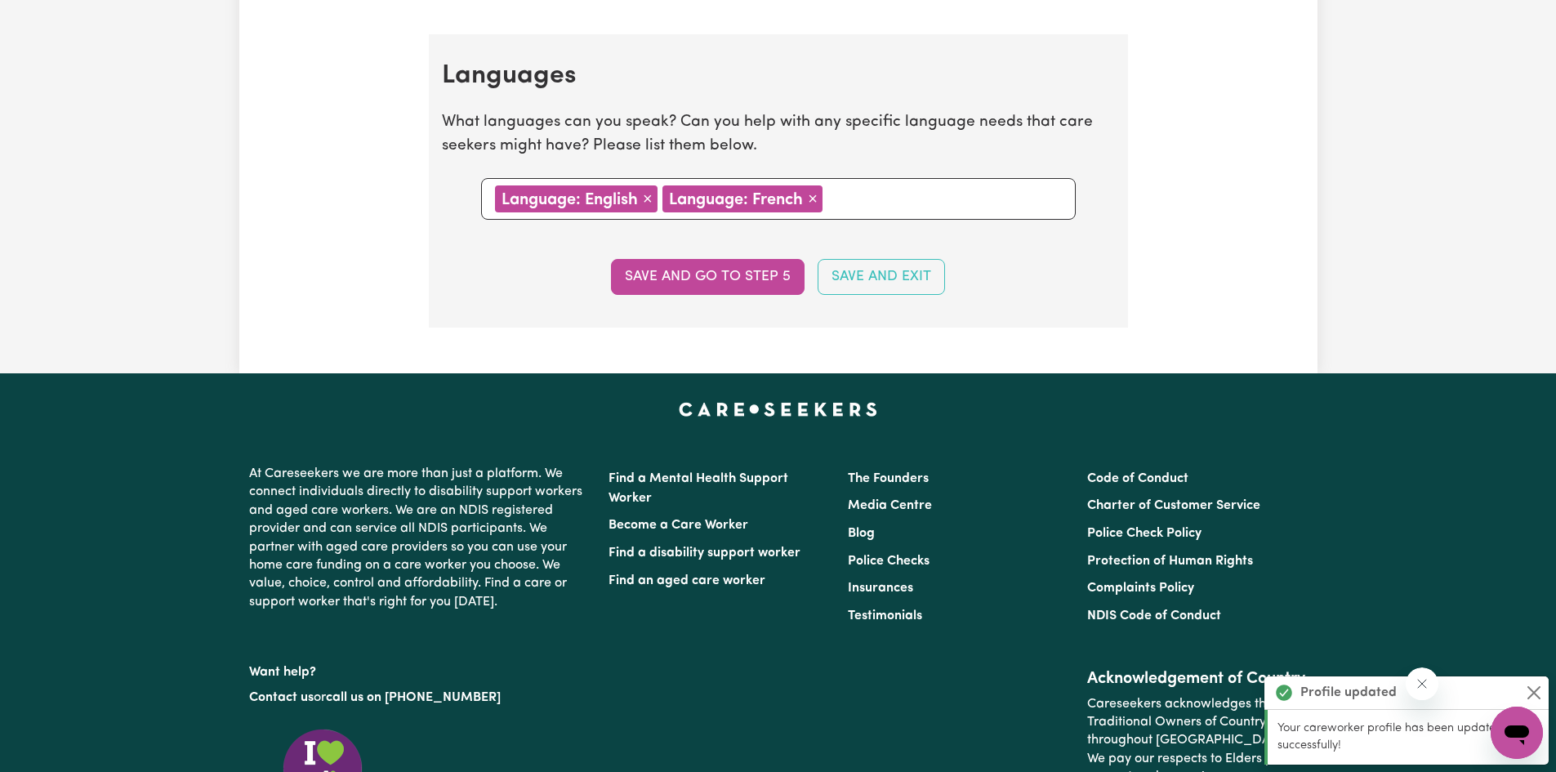
scroll to position [1685, 0]
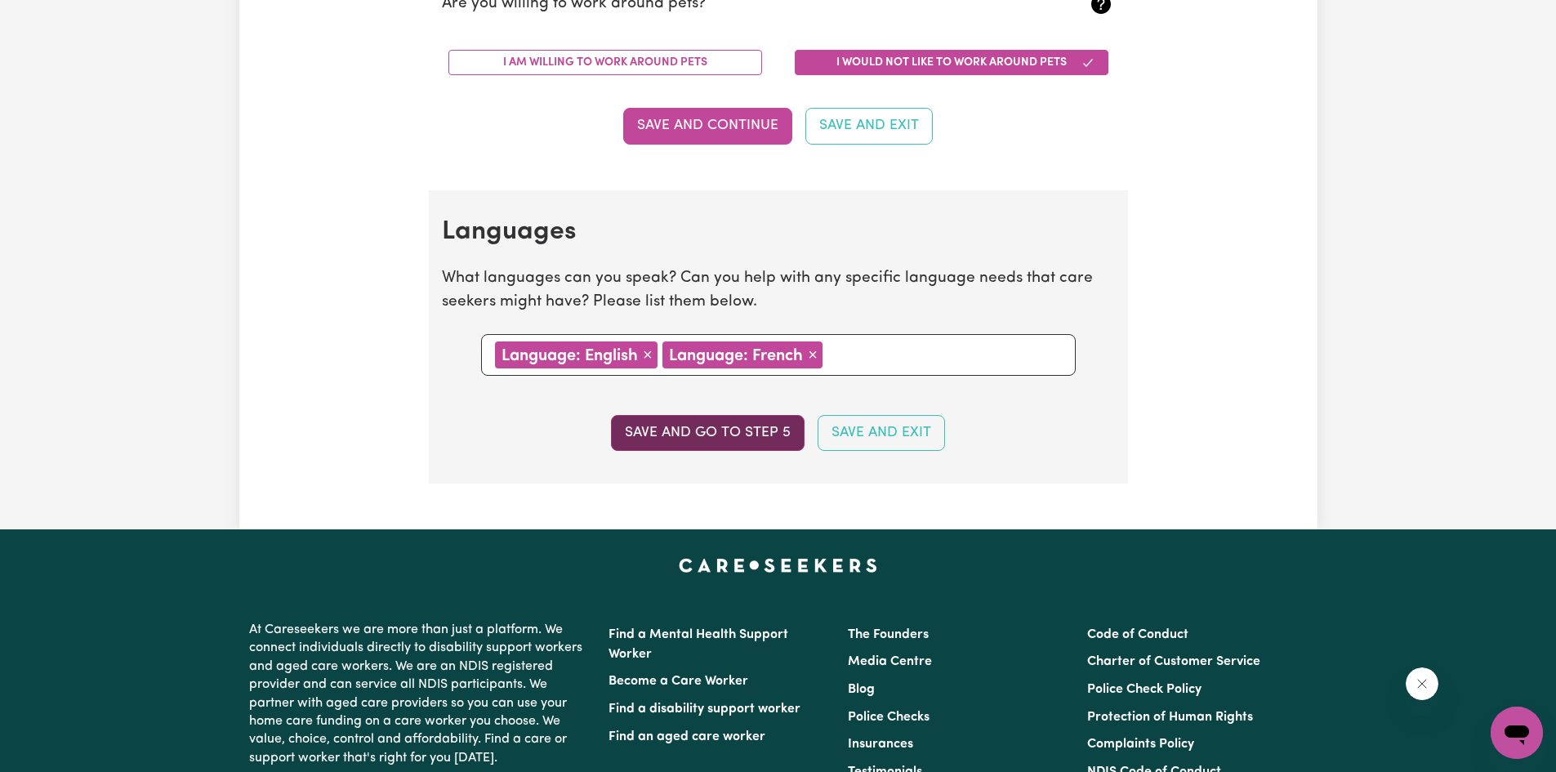
click at [721, 435] on button "Save and go to step 5" at bounding box center [708, 433] width 194 height 36
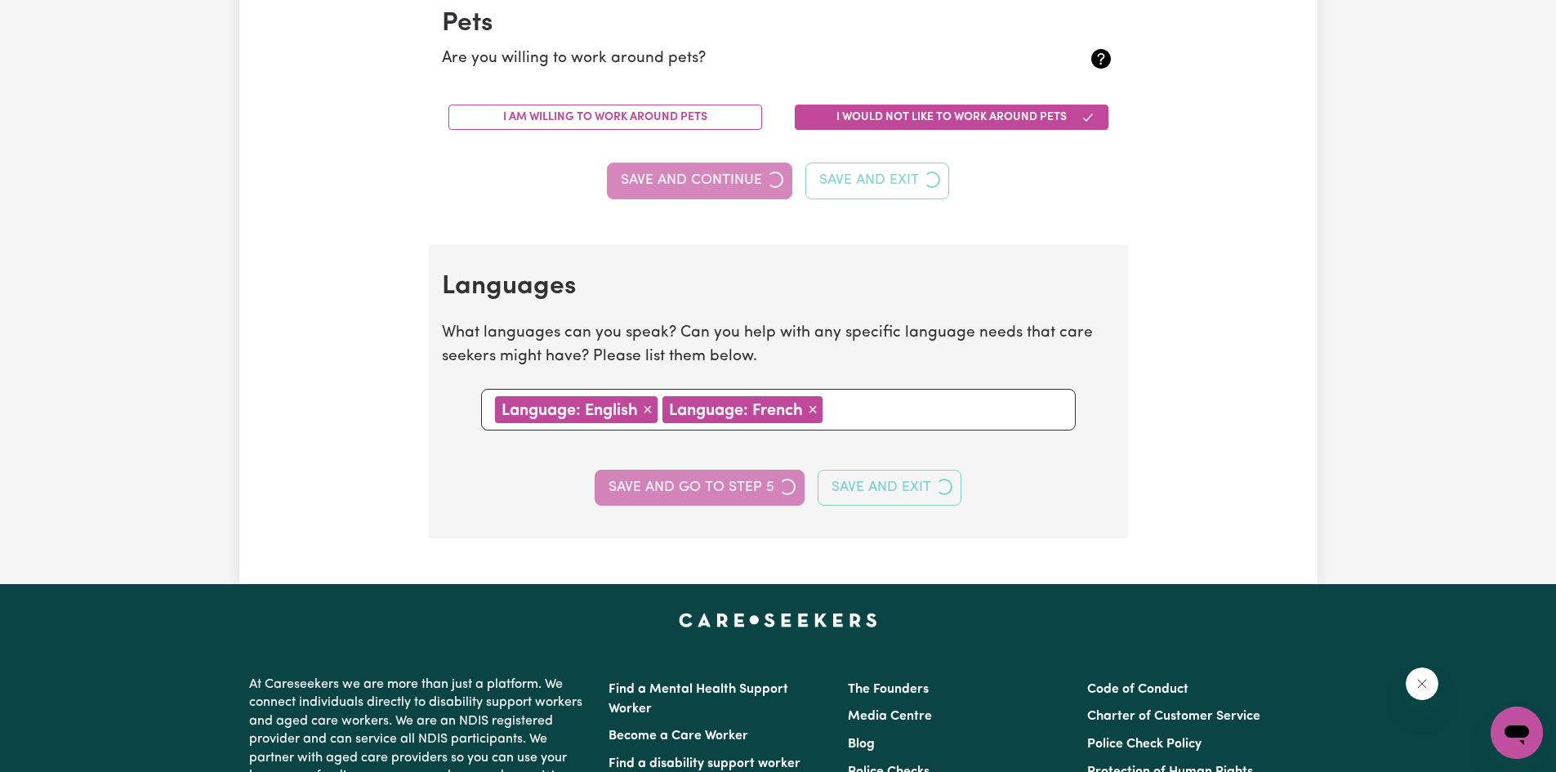
select select "I am providing services privately on my own"
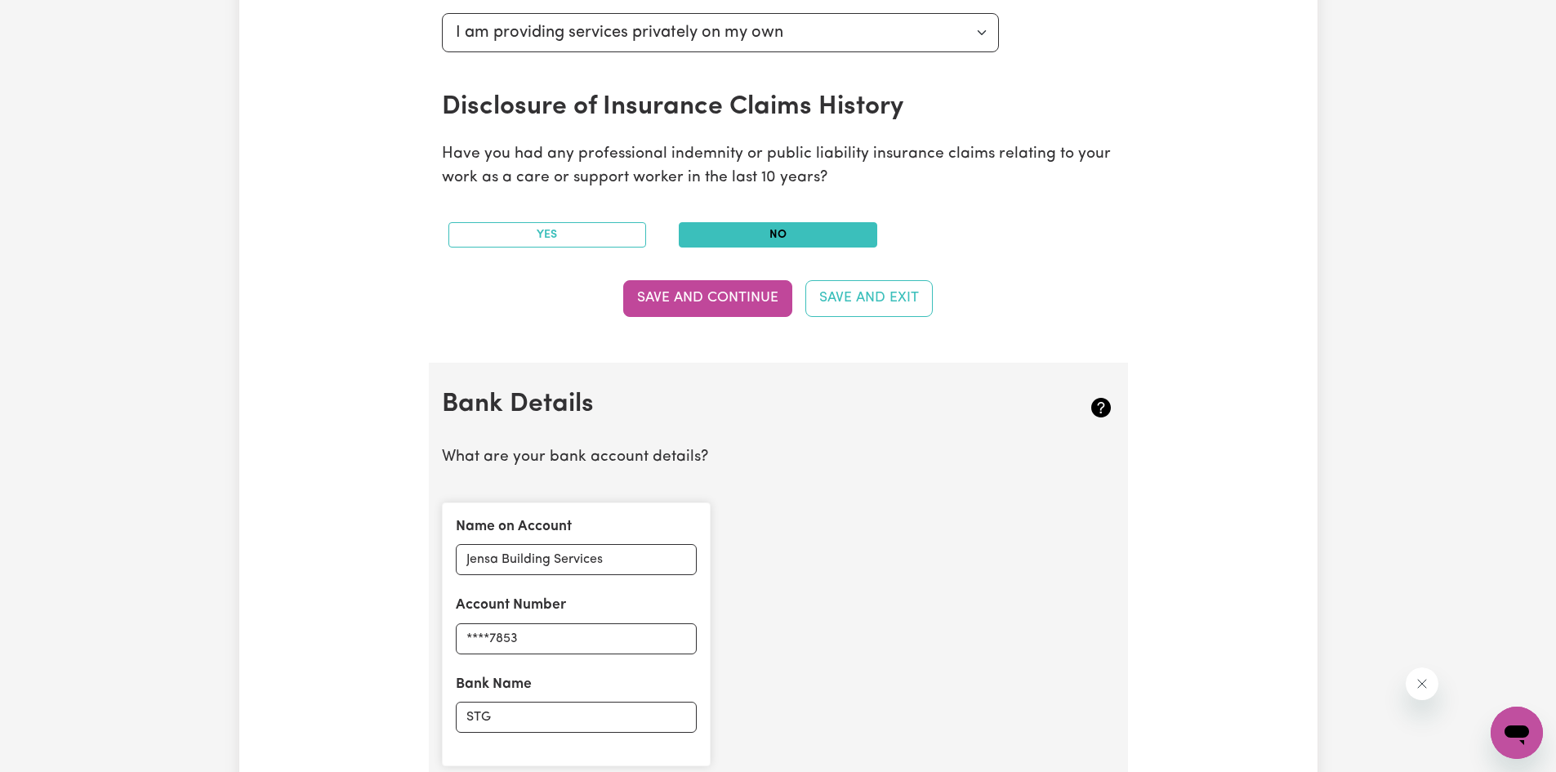
scroll to position [653, 0]
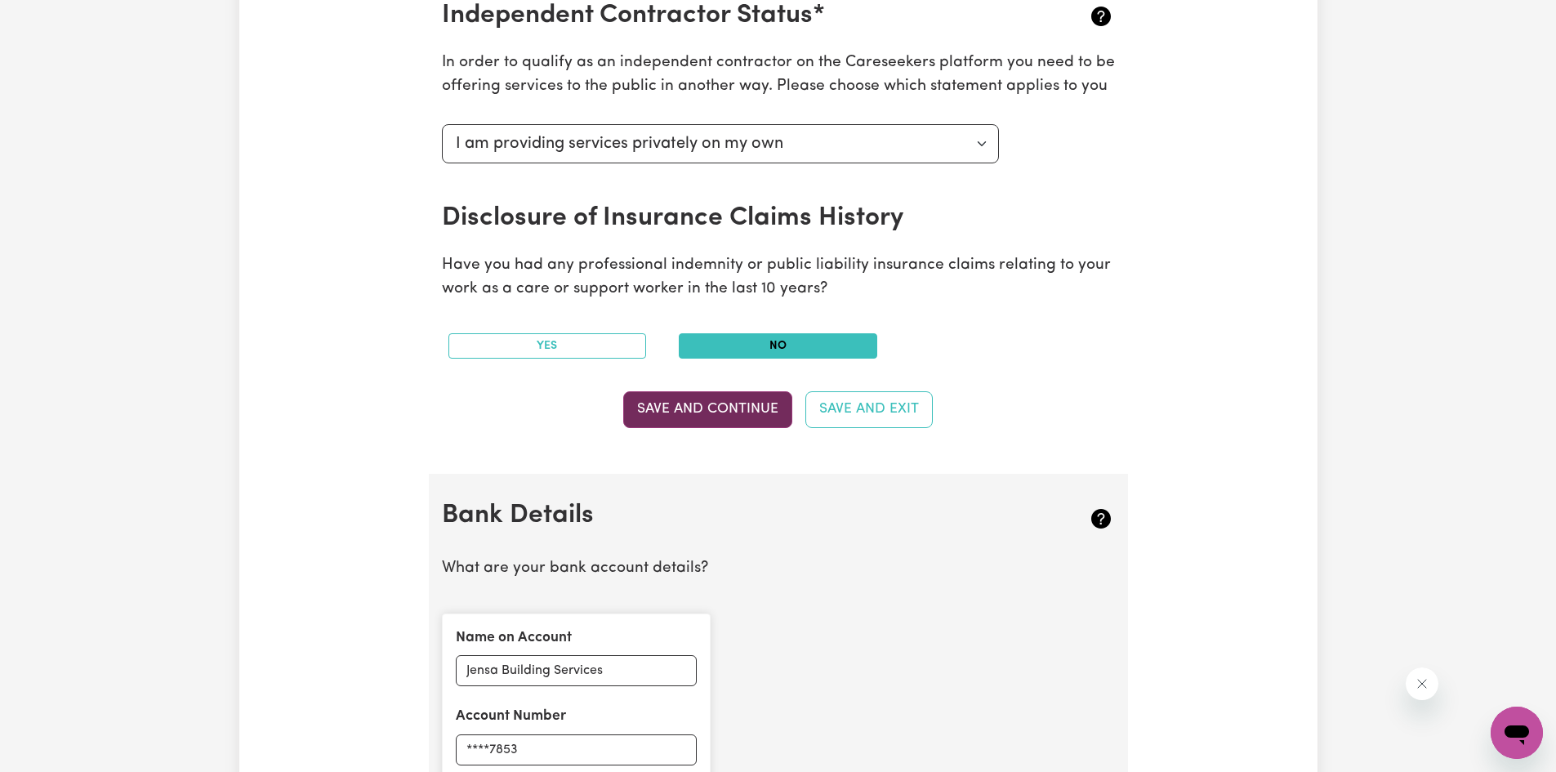
click at [724, 407] on button "Save and Continue" at bounding box center [707, 409] width 169 height 36
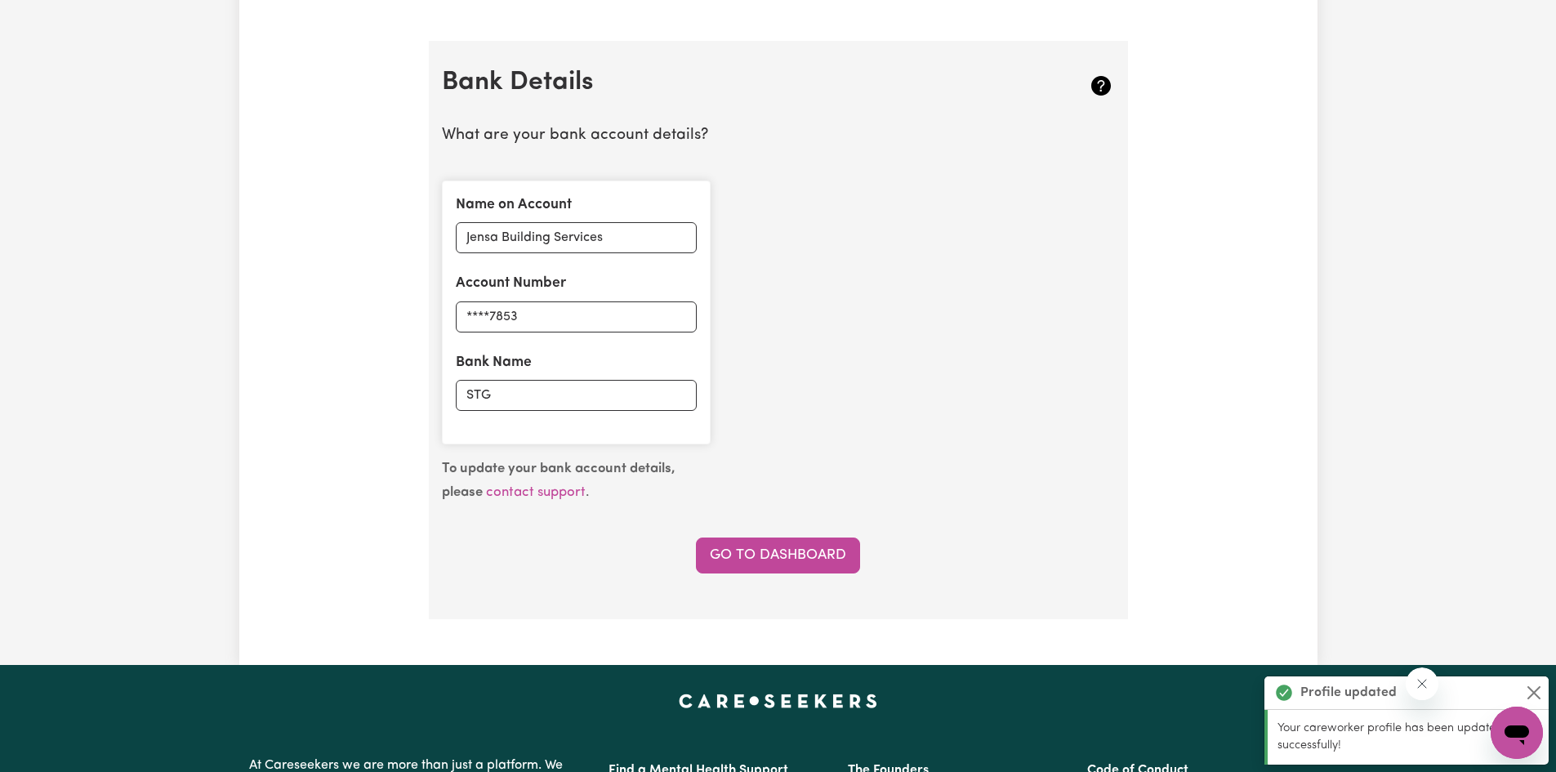
scroll to position [1127, 0]
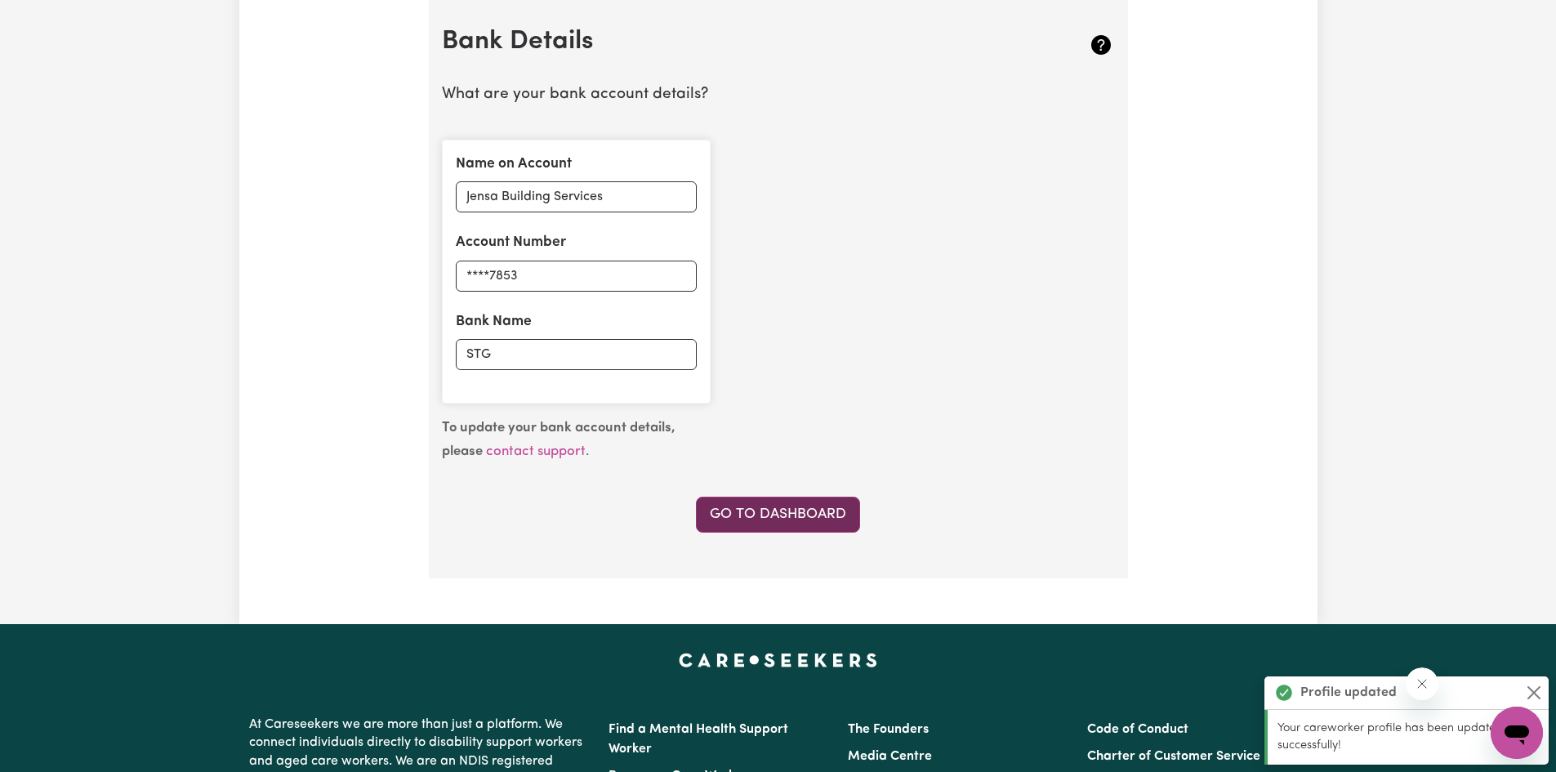
click at [775, 519] on link "Go to Dashboard" at bounding box center [778, 514] width 164 height 36
